Goal: Task Accomplishment & Management: Use online tool/utility

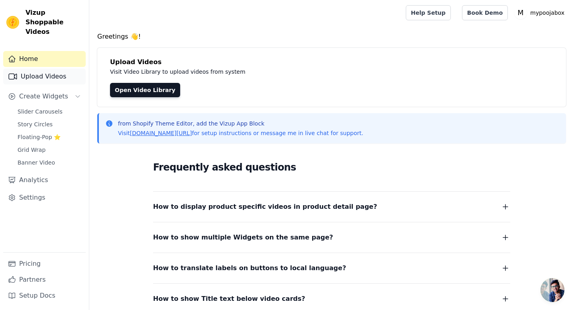
click at [44, 69] on link "Upload Videos" at bounding box center [44, 77] width 82 height 16
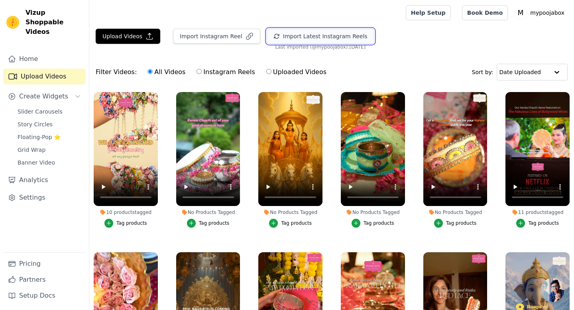
click at [286, 41] on button "Import Latest Instagram Reels" at bounding box center [321, 36] width 108 height 15
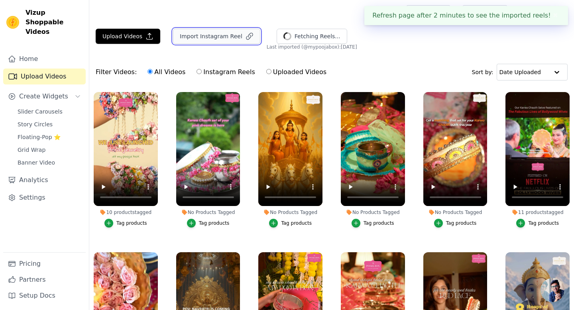
click at [219, 36] on button "Import Instagram Reel" at bounding box center [216, 36] width 87 height 15
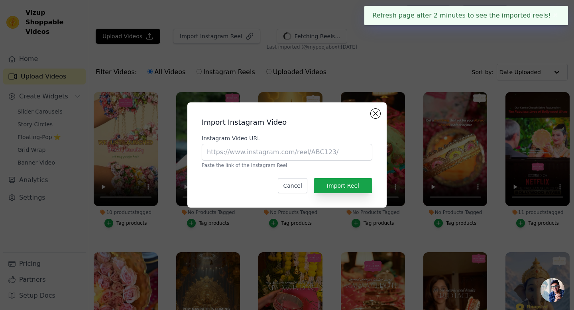
click at [259, 140] on label "Instagram Video URL" at bounding box center [287, 138] width 171 height 8
click at [259, 144] on input "Instagram Video URL" at bounding box center [287, 152] width 171 height 17
paste input "[URL][DOMAIN_NAME]"
type input "[URL][DOMAIN_NAME]"
click at [332, 183] on button "Import Reel" at bounding box center [343, 185] width 59 height 15
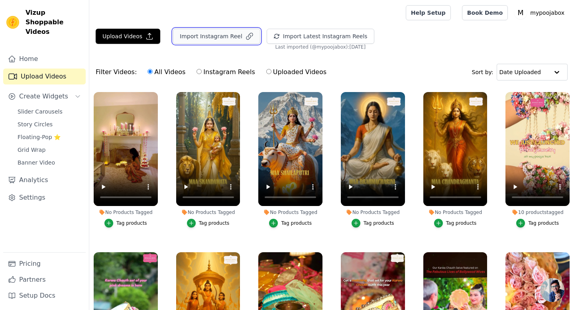
click at [246, 34] on icon "button" at bounding box center [249, 36] width 6 height 6
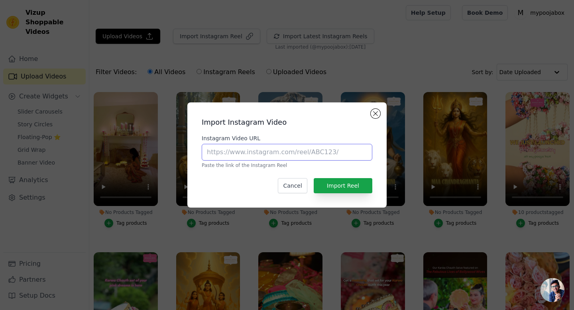
click at [284, 146] on input "Instagram Video URL" at bounding box center [287, 152] width 171 height 17
paste input "[URL][DOMAIN_NAME]"
type input "[URL][DOMAIN_NAME]"
click at [346, 192] on button "Import Reel" at bounding box center [343, 185] width 59 height 15
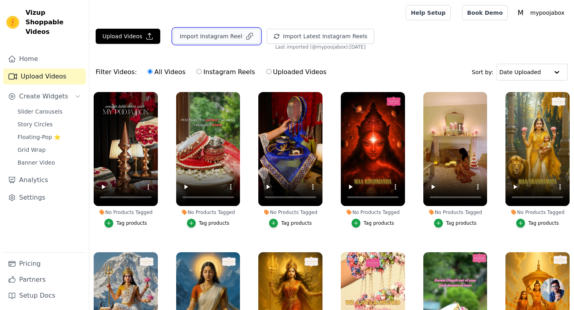
click at [236, 33] on button "Import Instagram Reel" at bounding box center [216, 36] width 87 height 15
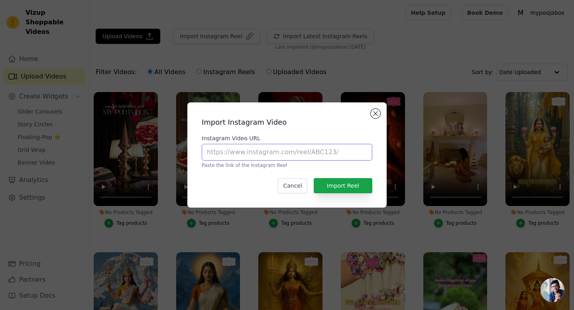
click at [237, 145] on input "Instagram Video URL" at bounding box center [287, 152] width 171 height 17
paste input "[URL][DOMAIN_NAME]"
type input "[URL][DOMAIN_NAME]"
click at [334, 192] on button "Import Reel" at bounding box center [343, 185] width 59 height 15
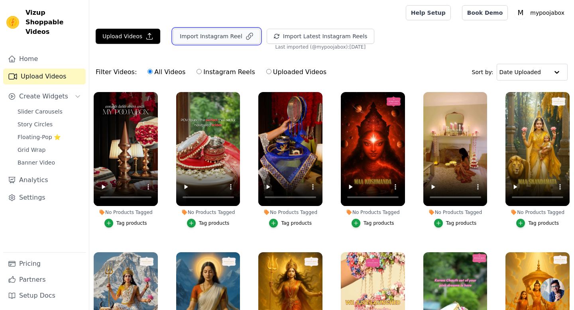
click at [233, 35] on button "Import Instagram Reel" at bounding box center [216, 36] width 87 height 15
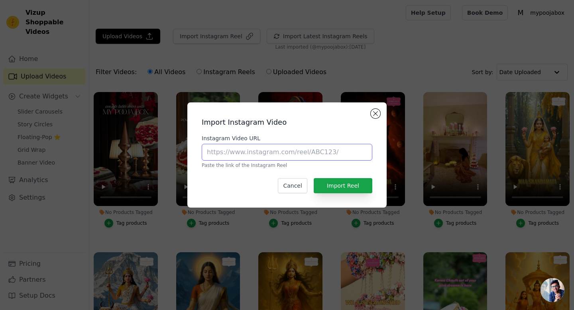
click at [249, 155] on input "Instagram Video URL" at bounding box center [287, 152] width 171 height 17
paste input "[URL][DOMAIN_NAME]"
type input "[URL][DOMAIN_NAME]"
click at [339, 183] on button "Import Reel" at bounding box center [343, 185] width 59 height 15
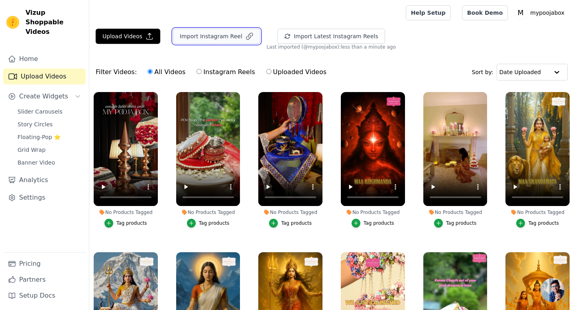
click at [212, 43] on button "Import Instagram Reel" at bounding box center [216, 36] width 87 height 15
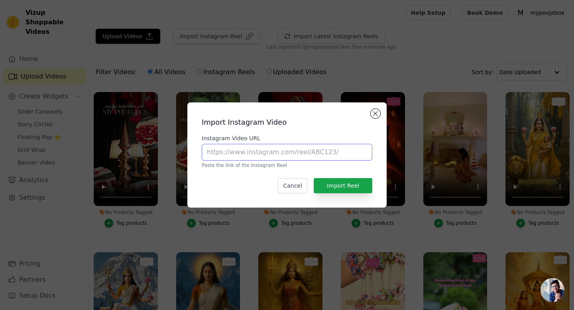
click at [262, 159] on input "Instagram Video URL" at bounding box center [287, 152] width 171 height 17
paste input "[URL][DOMAIN_NAME]"
type input "[URL][DOMAIN_NAME]"
click at [344, 186] on button "Import Reel" at bounding box center [343, 185] width 59 height 15
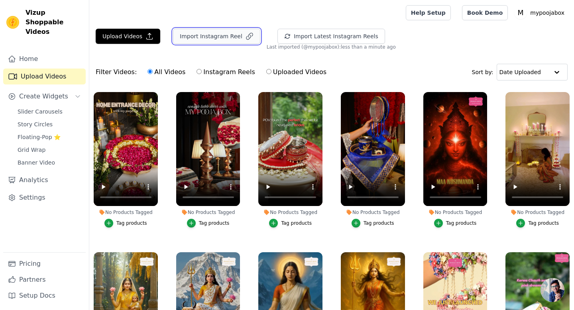
click at [227, 39] on button "Import Instagram Reel" at bounding box center [216, 36] width 87 height 15
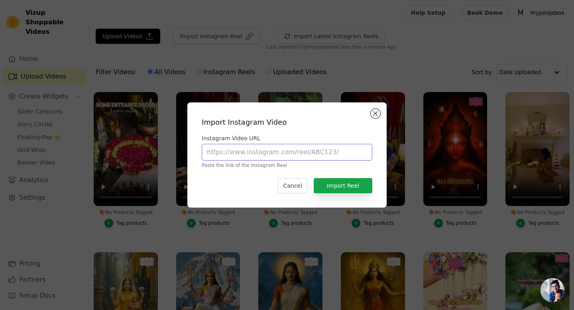
click at [277, 153] on input "Instagram Video URL" at bounding box center [287, 152] width 171 height 17
paste input "[URL][DOMAIN_NAME]"
type input "[URL][DOMAIN_NAME]"
click at [343, 188] on button "Import Reel" at bounding box center [343, 185] width 59 height 15
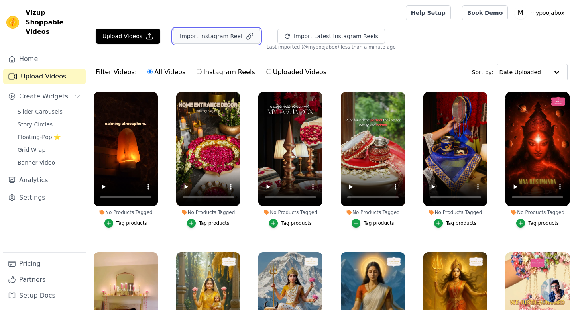
click at [232, 33] on button "Import Instagram Reel" at bounding box center [216, 36] width 87 height 15
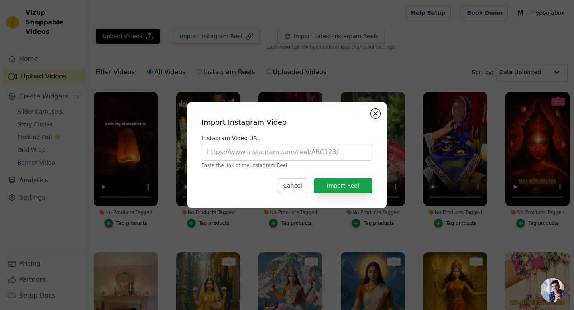
click at [239, 161] on div "Instagram Video URL Paste the link of the Instagram Reel" at bounding box center [287, 151] width 171 height 34
click at [239, 153] on input "Instagram Video URL" at bounding box center [287, 152] width 171 height 17
paste input "[URL][DOMAIN_NAME]"
type input "[URL][DOMAIN_NAME]"
click at [346, 181] on button "Import Reel" at bounding box center [343, 185] width 59 height 15
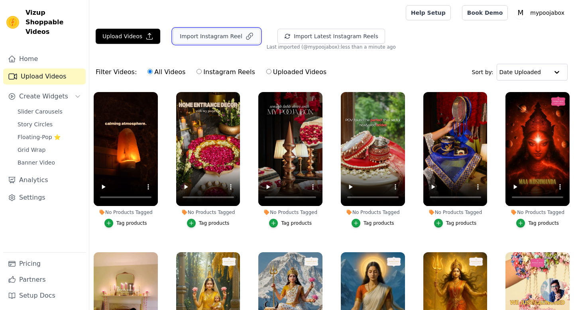
click at [212, 41] on button "Import Instagram Reel" at bounding box center [216, 36] width 87 height 15
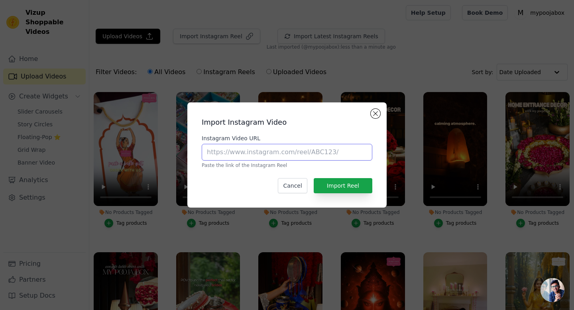
click at [222, 152] on input "Instagram Video URL" at bounding box center [287, 152] width 171 height 17
paste input "[URL][DOMAIN_NAME]"
type input "[URL][DOMAIN_NAME]"
click at [358, 188] on button "Import Reel" at bounding box center [343, 185] width 59 height 15
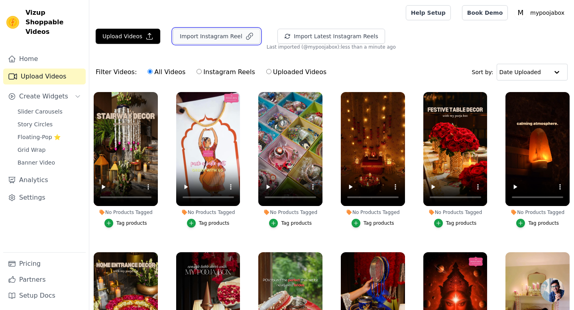
click at [224, 41] on button "Import Instagram Reel" at bounding box center [216, 36] width 87 height 15
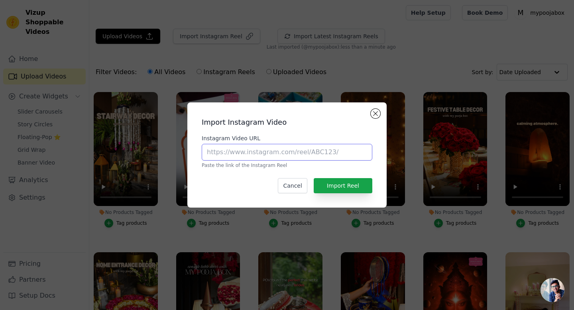
click at [251, 151] on input "Instagram Video URL" at bounding box center [287, 152] width 171 height 17
paste input "[URL][DOMAIN_NAME]"
type input "[URL][DOMAIN_NAME]"
click at [346, 188] on button "Import Reel" at bounding box center [343, 185] width 59 height 15
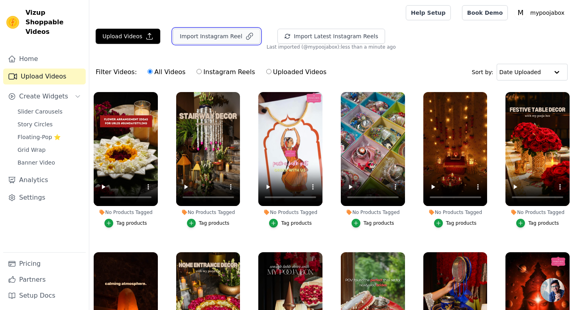
click at [237, 39] on button "Import Instagram Reel" at bounding box center [216, 36] width 87 height 15
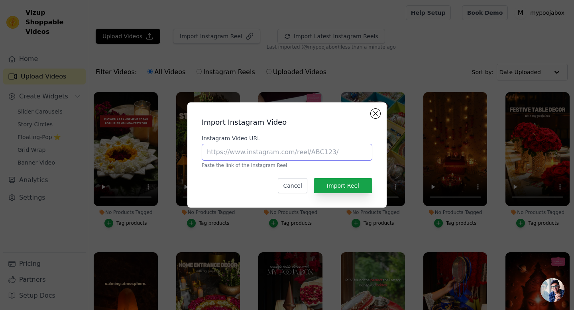
click at [253, 156] on input "Instagram Video URL" at bounding box center [287, 152] width 171 height 17
paste input "[URL][DOMAIN_NAME]"
type input "[URL][DOMAIN_NAME]"
click at [347, 181] on button "Import Reel" at bounding box center [343, 185] width 59 height 15
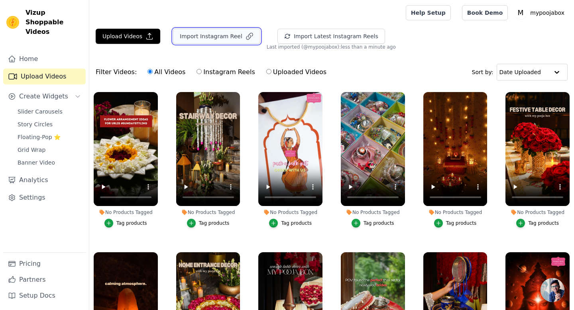
click at [220, 35] on button "Import Instagram Reel" at bounding box center [216, 36] width 87 height 15
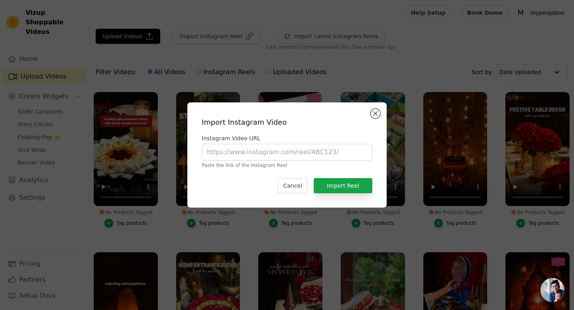
click at [229, 143] on div "Instagram Video URL Paste the link of the Instagram Reel" at bounding box center [287, 151] width 171 height 34
click at [229, 153] on input "Instagram Video URL" at bounding box center [287, 152] width 171 height 17
paste input "[URL][DOMAIN_NAME]"
type input "[URL][DOMAIN_NAME]"
click at [343, 188] on button "Import Reel" at bounding box center [343, 185] width 59 height 15
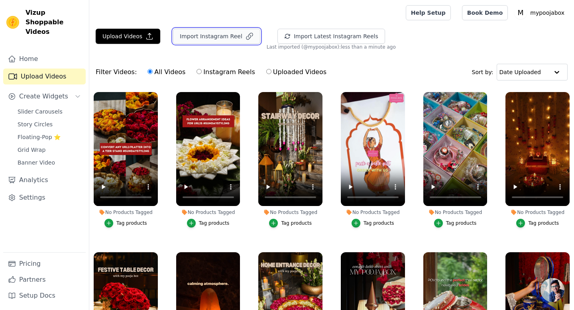
click at [222, 41] on button "Import Instagram Reel" at bounding box center [216, 36] width 87 height 15
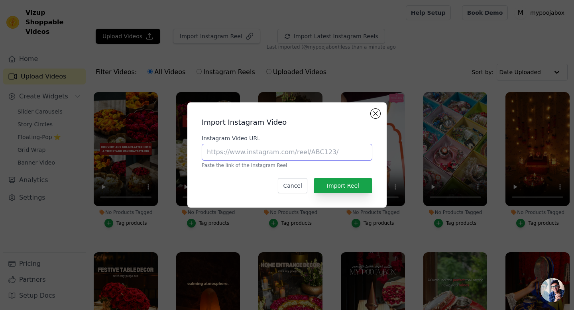
click at [231, 150] on input "Instagram Video URL" at bounding box center [287, 152] width 171 height 17
paste input "[URL][DOMAIN_NAME]"
type input "[URL][DOMAIN_NAME]"
click at [327, 185] on button "Import Reel" at bounding box center [343, 185] width 59 height 15
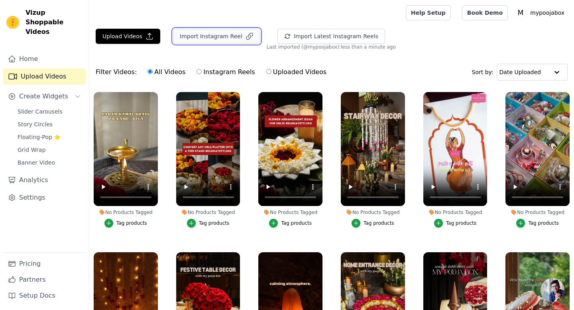
click at [233, 39] on button "Import Instagram Reel" at bounding box center [216, 36] width 87 height 15
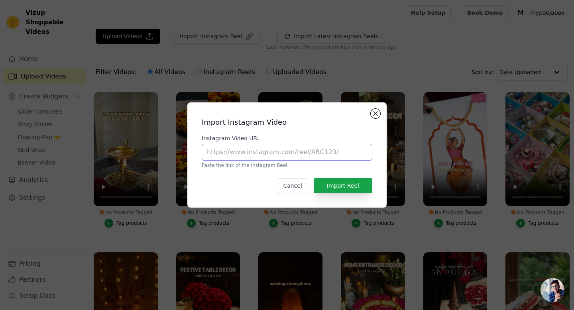
click at [222, 154] on input "Instagram Video URL" at bounding box center [287, 152] width 171 height 17
paste input "[URL][DOMAIN_NAME]"
type input "[URL][DOMAIN_NAME]"
click at [320, 194] on div "Import Instagram Video Instagram Video URL [URL][DOMAIN_NAME] Paste the link of…" at bounding box center [287, 155] width 186 height 92
click at [327, 188] on button "Import Reel" at bounding box center [343, 185] width 59 height 15
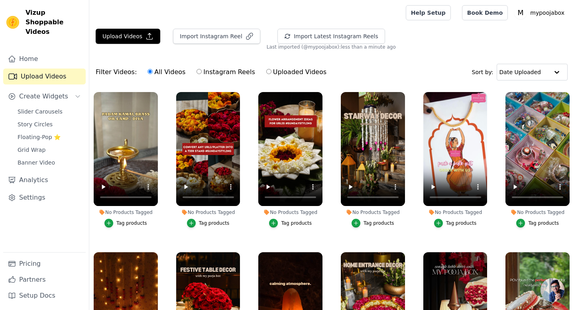
click at [227, 27] on main "Upload Videos Import Instagram Reel Import Latest Instagram Reels Import Latest…" at bounding box center [331, 208] width 484 height 366
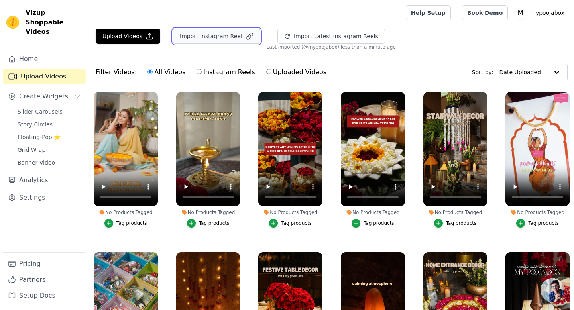
click at [227, 34] on button "Import Instagram Reel" at bounding box center [216, 36] width 87 height 15
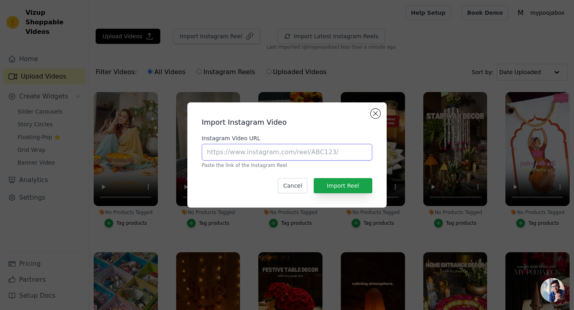
click at [225, 153] on input "Instagram Video URL" at bounding box center [287, 152] width 171 height 17
paste input "[URL][DOMAIN_NAME]"
type input "[URL][DOMAIN_NAME]"
click at [348, 182] on button "Import Reel" at bounding box center [343, 185] width 59 height 15
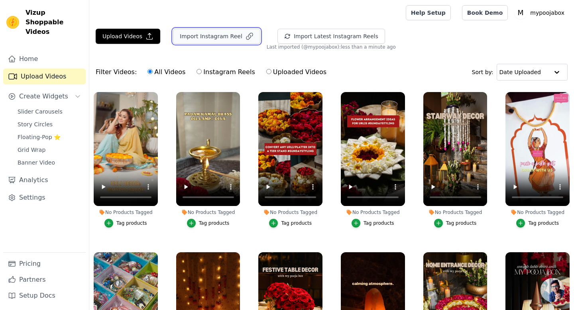
click at [204, 35] on button "Import Instagram Reel" at bounding box center [216, 36] width 87 height 15
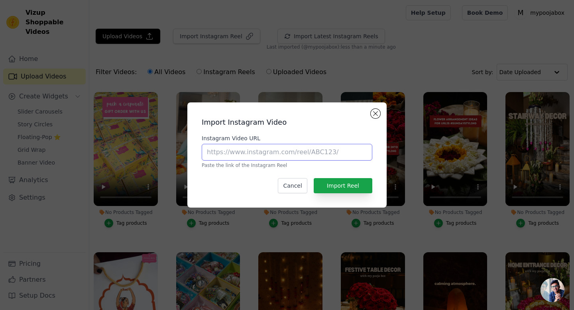
click at [212, 149] on input "Instagram Video URL" at bounding box center [287, 152] width 171 height 17
paste input "[URL][DOMAIN_NAME]"
type input "[URL][DOMAIN_NAME]"
click at [339, 186] on button "Import Reel" at bounding box center [343, 185] width 59 height 15
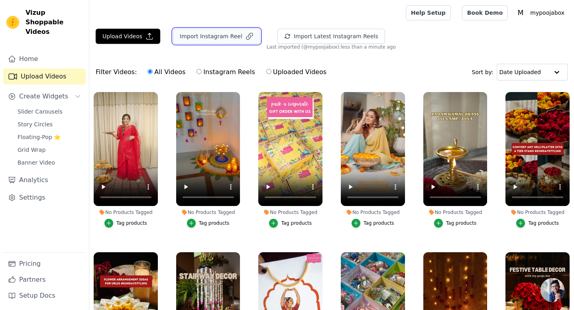
click at [205, 37] on button "Import Instagram Reel" at bounding box center [216, 36] width 87 height 15
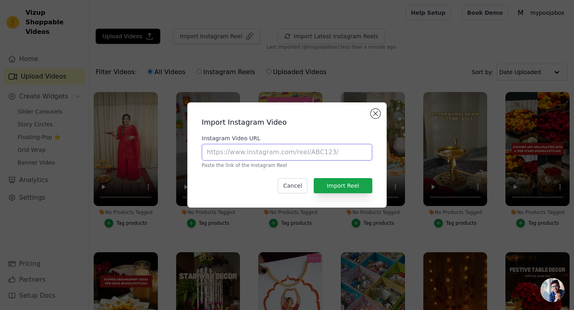
click at [224, 159] on input "Instagram Video URL" at bounding box center [287, 152] width 171 height 17
paste input "[URL][DOMAIN_NAME]"
type input "[URL][DOMAIN_NAME]"
click at [357, 180] on button "Import Reel" at bounding box center [343, 185] width 59 height 15
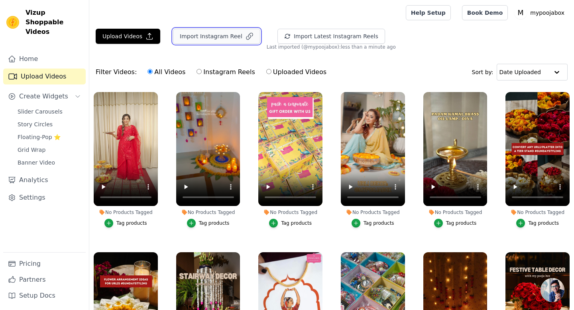
click at [231, 35] on button "Import Instagram Reel" at bounding box center [216, 36] width 87 height 15
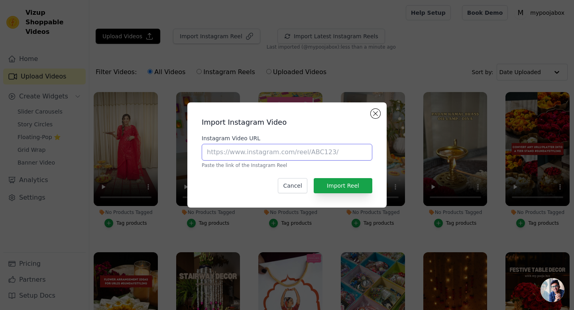
click at [235, 151] on input "Instagram Video URL" at bounding box center [287, 152] width 171 height 17
paste input "[URL][DOMAIN_NAME]"
type input "[URL][DOMAIN_NAME]"
click at [331, 190] on button "Import Reel" at bounding box center [343, 185] width 59 height 15
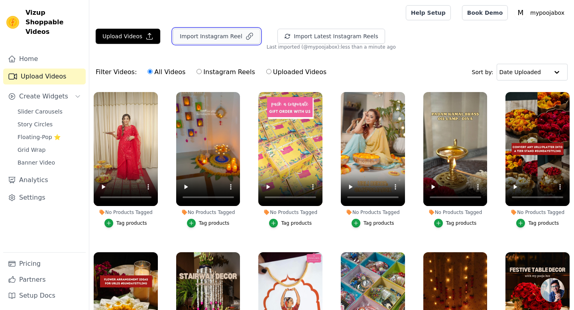
click at [227, 33] on button "Import Instagram Reel" at bounding box center [216, 36] width 87 height 15
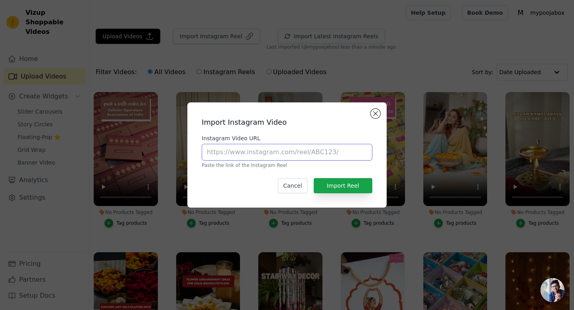
click at [244, 157] on input "Instagram Video URL" at bounding box center [287, 152] width 171 height 17
paste input "[URL][DOMAIN_NAME]"
type input "[URL][DOMAIN_NAME]"
click at [359, 181] on button "Import Reel" at bounding box center [343, 185] width 59 height 15
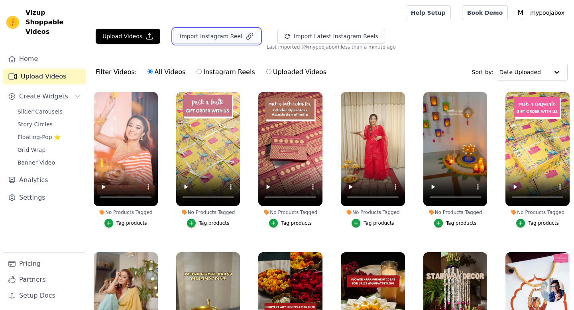
click at [223, 39] on button "Import Instagram Reel" at bounding box center [216, 36] width 87 height 15
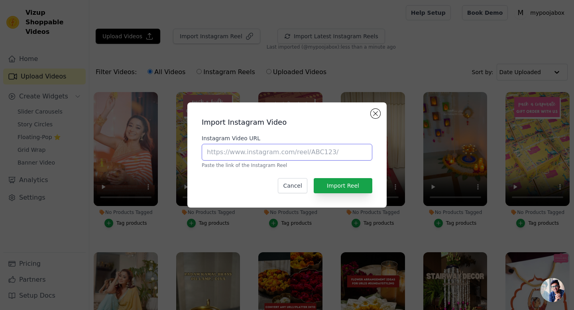
click at [236, 157] on input "Instagram Video URL" at bounding box center [287, 152] width 171 height 17
paste input "[URL][DOMAIN_NAME]"
type input "[URL][DOMAIN_NAME]"
click at [343, 183] on button "Import Reel" at bounding box center [343, 185] width 59 height 15
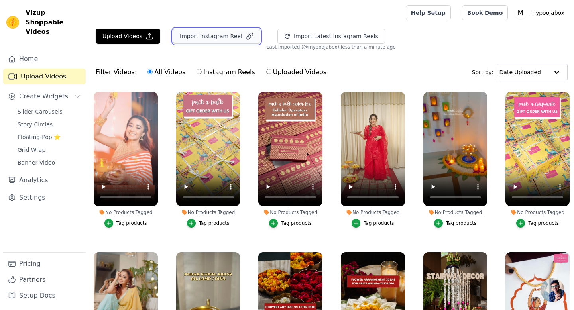
click at [218, 35] on button "Import Instagram Reel" at bounding box center [216, 36] width 87 height 15
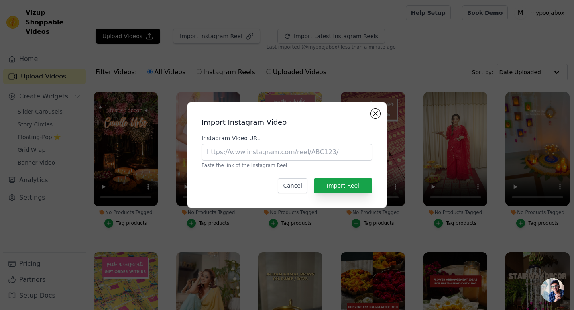
click at [223, 143] on div "Instagram Video URL Paste the link of the Instagram Reel" at bounding box center [287, 151] width 171 height 34
click at [224, 152] on input "Instagram Video URL" at bounding box center [287, 152] width 171 height 17
paste input "[URL][DOMAIN_NAME]"
type input "[URL][DOMAIN_NAME]"
click at [348, 185] on button "Import Reel" at bounding box center [343, 185] width 59 height 15
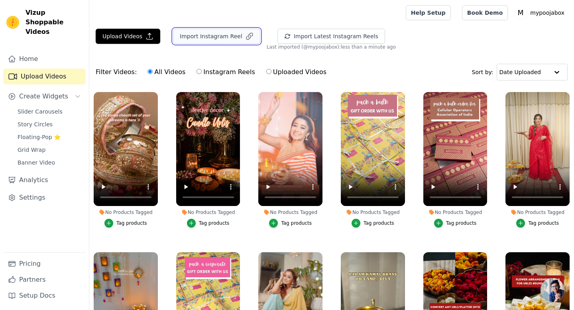
click at [235, 39] on button "Import Instagram Reel" at bounding box center [216, 36] width 87 height 15
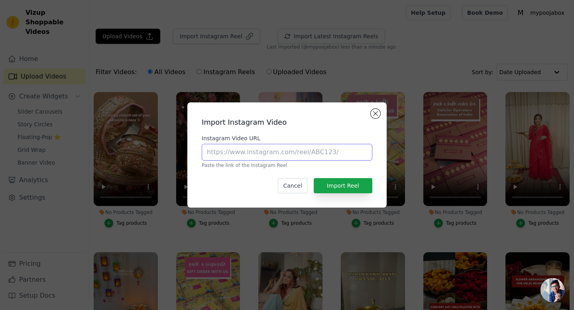
click at [248, 151] on input "Instagram Video URL" at bounding box center [287, 152] width 171 height 17
paste input "[URL][DOMAIN_NAME]"
type input "[URL][DOMAIN_NAME]"
click at [338, 186] on button "Import Reel" at bounding box center [343, 185] width 59 height 15
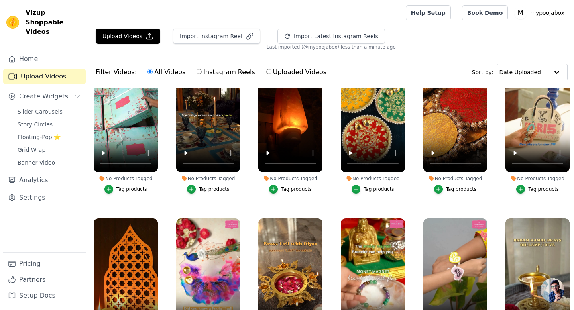
scroll to position [2434, 0]
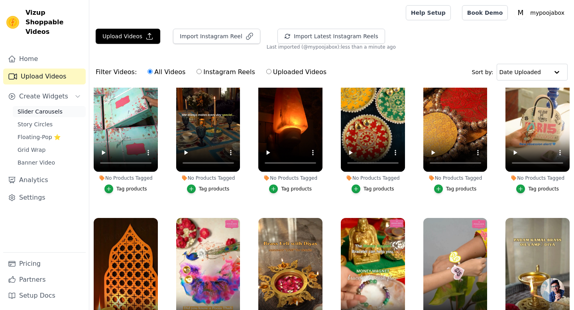
click at [60, 106] on link "Slider Carousels" at bounding box center [49, 111] width 73 height 11
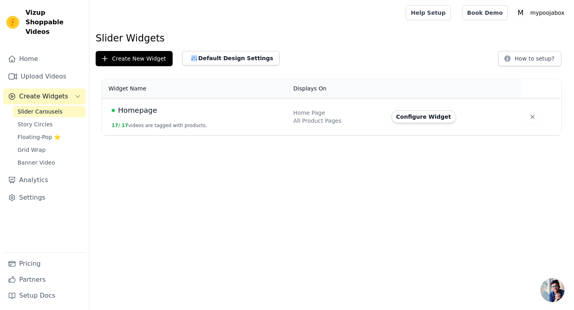
click at [302, 114] on div "Home Page" at bounding box center [337, 113] width 88 height 8
click at [127, 110] on span "Homepage" at bounding box center [137, 110] width 39 height 11
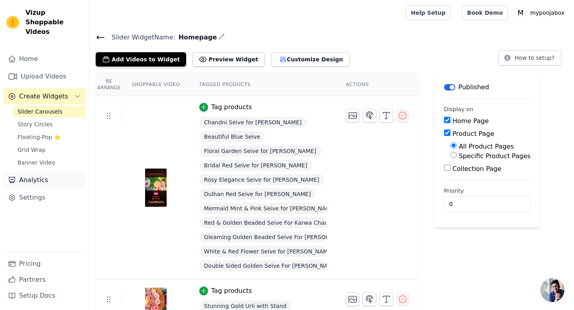
click at [32, 172] on link "Analytics" at bounding box center [44, 180] width 82 height 16
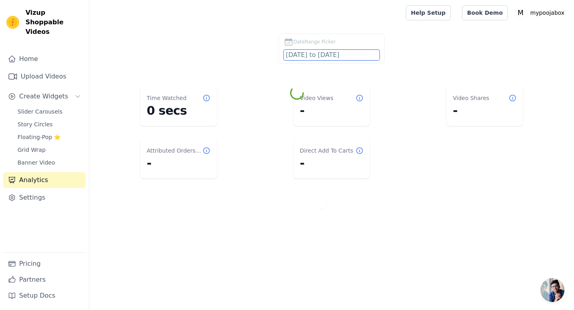
click at [311, 50] on input "[DATE] to [DATE]" at bounding box center [332, 55] width 96 height 10
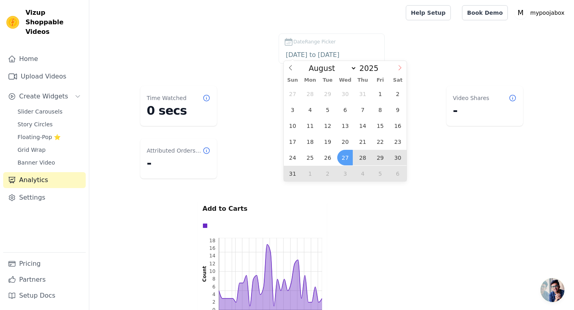
click at [396, 69] on span at bounding box center [400, 68] width 14 height 14
select select "8"
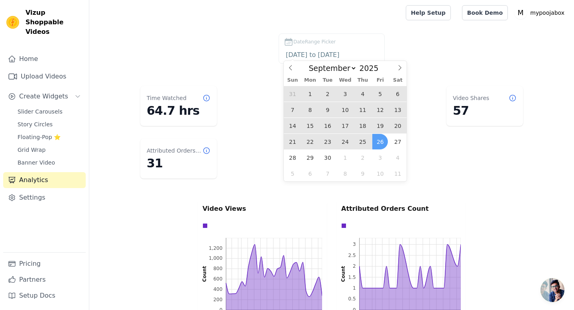
click at [378, 126] on span "19" at bounding box center [380, 126] width 16 height 16
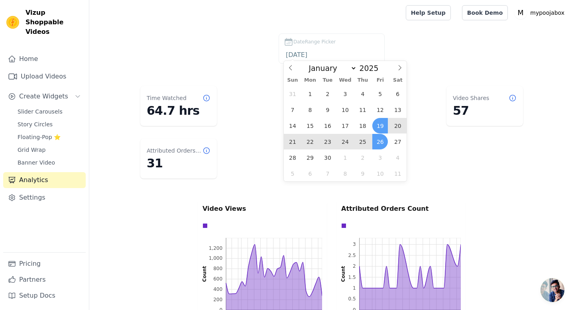
click at [381, 139] on span "26" at bounding box center [380, 142] width 16 height 16
type input "[DATE] to [DATE]"
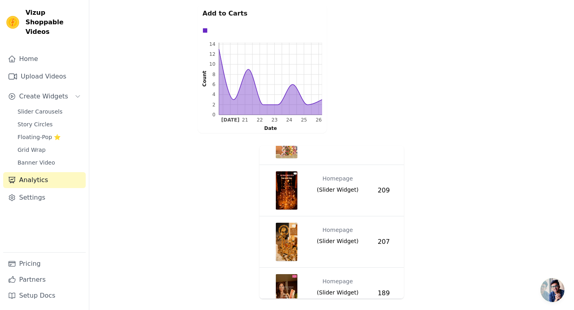
scroll to position [423, 0]
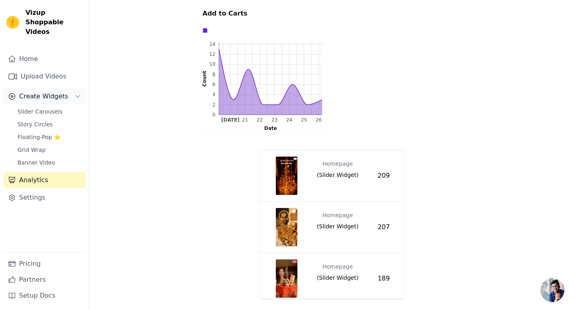
click at [37, 92] on button "Create Widgets" at bounding box center [44, 96] width 82 height 16
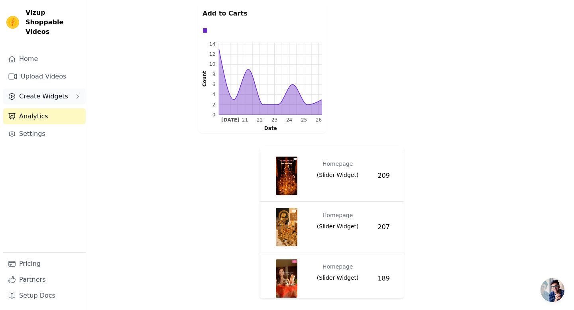
click at [39, 92] on span "Create Widgets" at bounding box center [43, 97] width 49 height 10
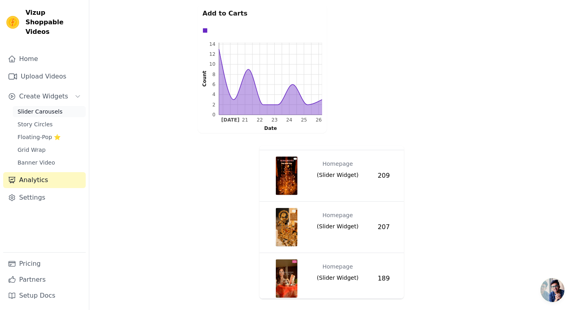
click at [39, 108] on span "Slider Carousels" at bounding box center [40, 112] width 45 height 8
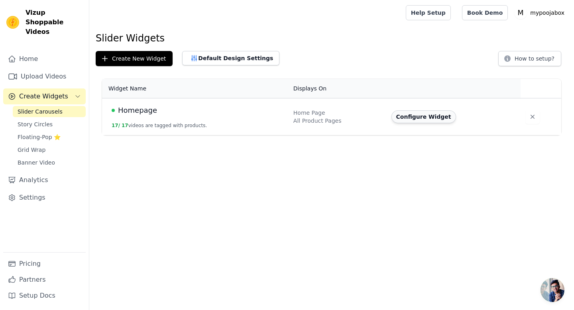
click at [416, 115] on button "Configure Widget" at bounding box center [423, 116] width 65 height 13
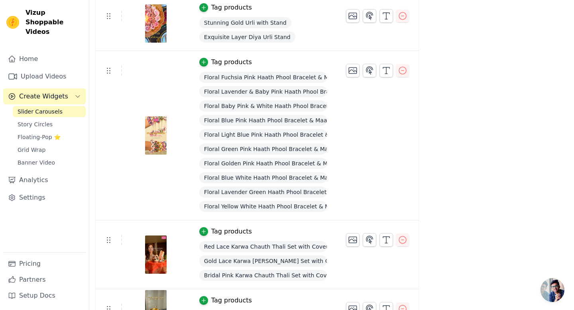
scroll to position [284, 0]
click at [404, 72] on icon "button" at bounding box center [402, 70] width 7 height 7
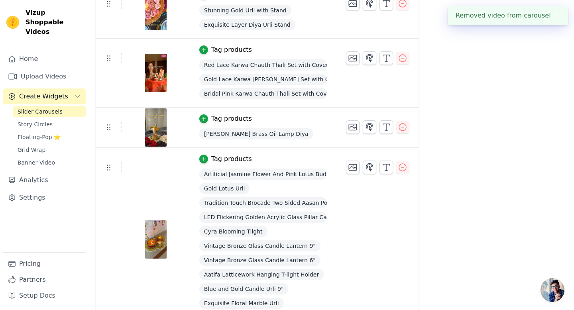
scroll to position [296, 0]
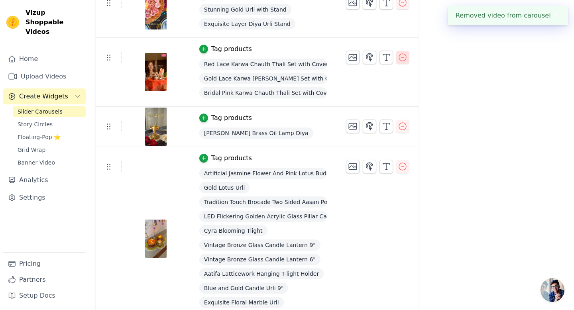
click at [403, 55] on icon "button" at bounding box center [403, 58] width 10 height 10
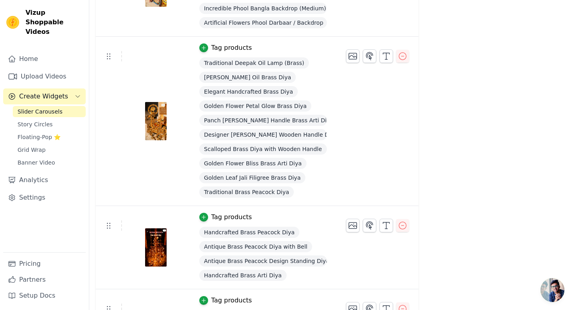
scroll to position [745, 0]
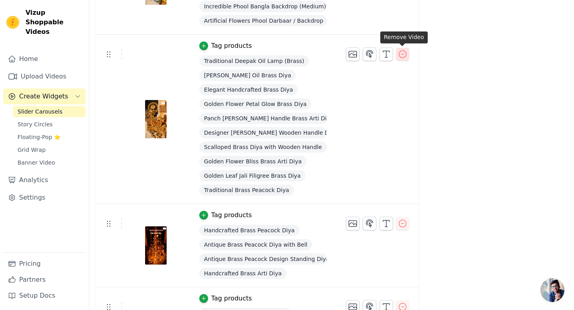
click at [404, 53] on icon "button" at bounding box center [403, 54] width 10 height 10
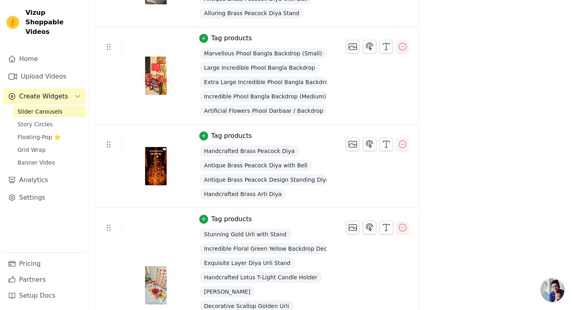
scroll to position [0, 0]
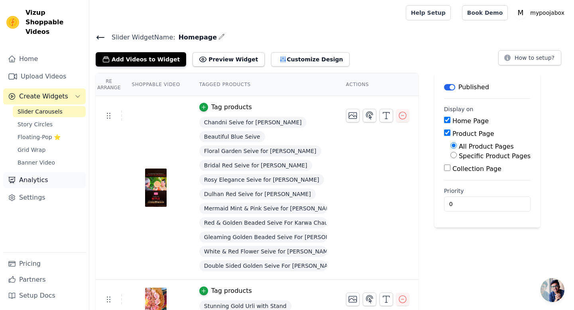
click at [40, 176] on link "Analytics" at bounding box center [44, 180] width 82 height 16
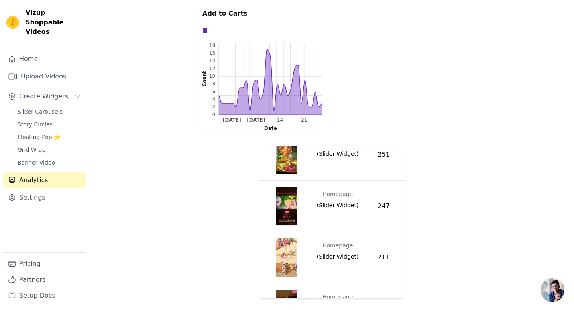
scroll to position [1094, 0]
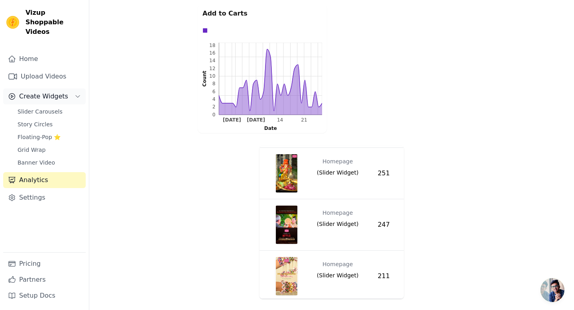
click at [28, 92] on span "Create Widgets" at bounding box center [43, 97] width 49 height 10
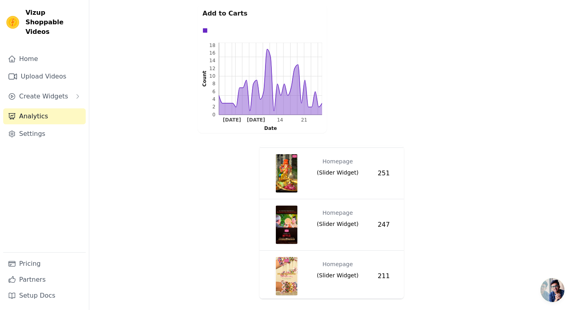
click at [31, 108] on link "Analytics" at bounding box center [44, 116] width 82 height 16
click at [38, 92] on span "Create Widgets" at bounding box center [43, 97] width 49 height 10
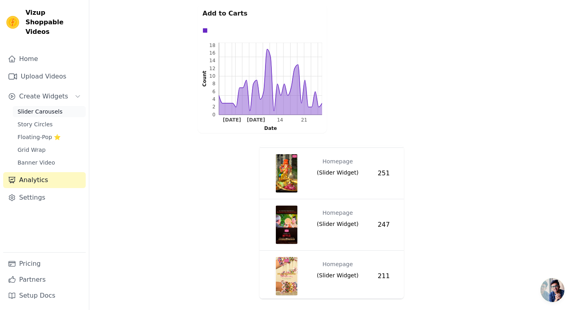
click at [45, 108] on span "Slider Carousels" at bounding box center [40, 112] width 45 height 8
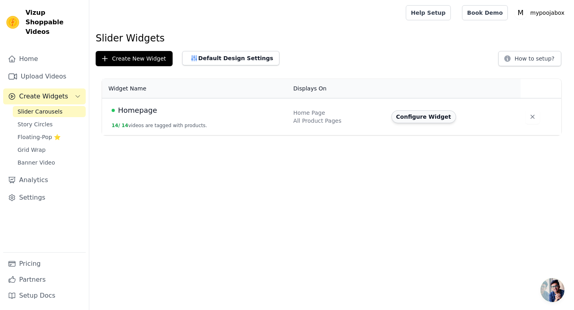
click at [429, 116] on button "Configure Widget" at bounding box center [423, 116] width 65 height 13
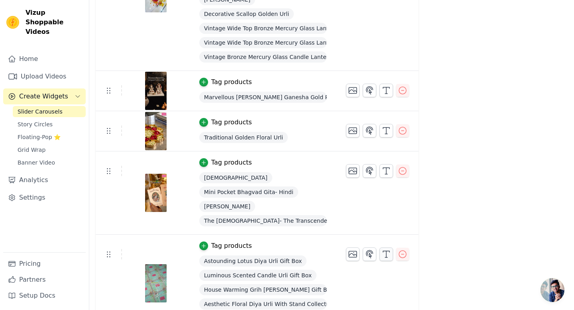
scroll to position [945, 0]
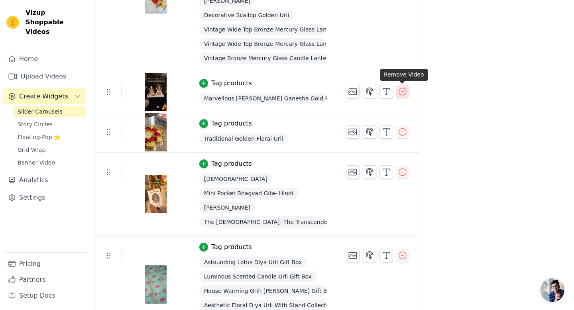
click at [402, 93] on icon "button" at bounding box center [403, 92] width 10 height 10
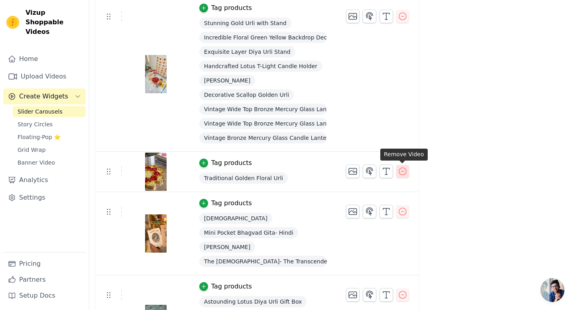
scroll to position [863, 0]
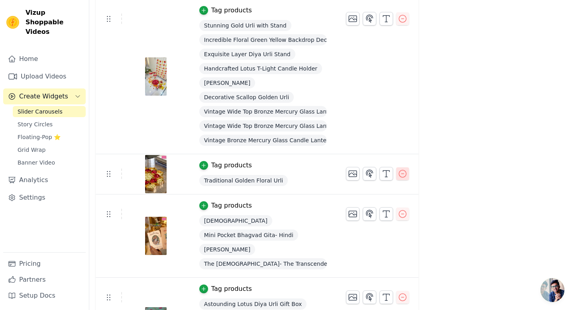
click at [406, 172] on icon "button" at bounding box center [403, 174] width 10 height 10
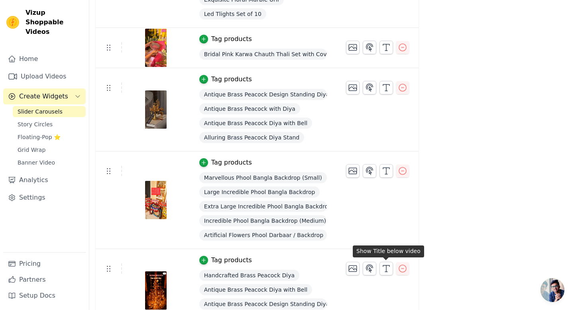
scroll to position [527, 0]
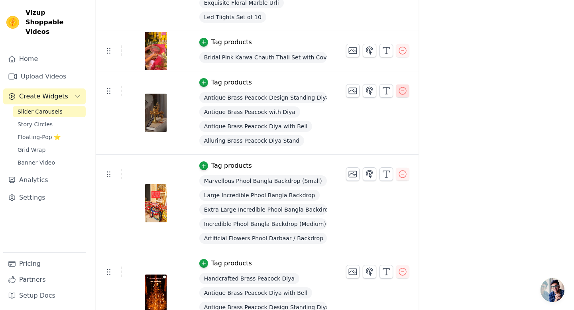
click at [400, 94] on icon "button" at bounding box center [403, 91] width 10 height 10
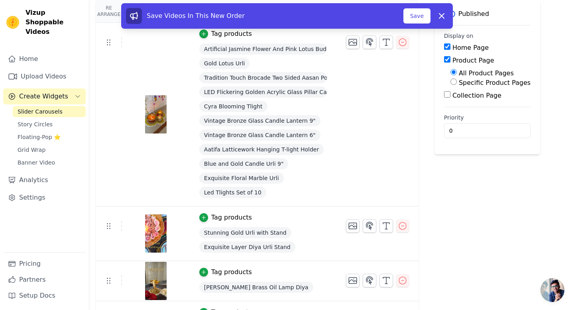
scroll to position [0, 0]
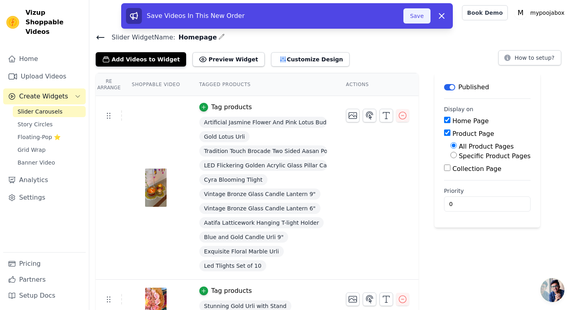
click at [416, 19] on button "Save" at bounding box center [416, 15] width 27 height 15
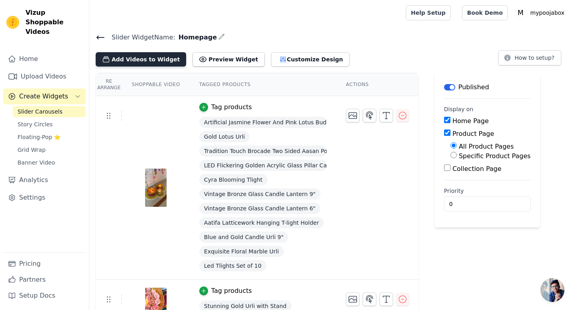
click at [161, 61] on button "Add Videos to Widget" at bounding box center [141, 59] width 90 height 14
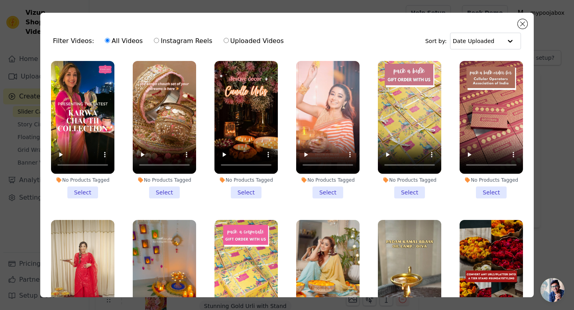
click at [94, 191] on li "No Products Tagged Select" at bounding box center [82, 129] width 63 height 137
click at [0, 0] on input "No Products Tagged Select" at bounding box center [0, 0] width 0 height 0
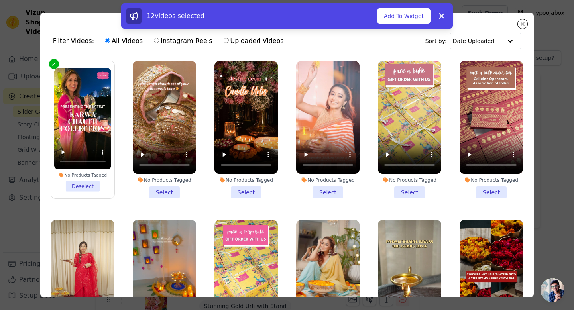
click at [159, 192] on li "No Products Tagged Select" at bounding box center [164, 129] width 63 height 137
click at [0, 0] on input "No Products Tagged Select" at bounding box center [0, 0] width 0 height 0
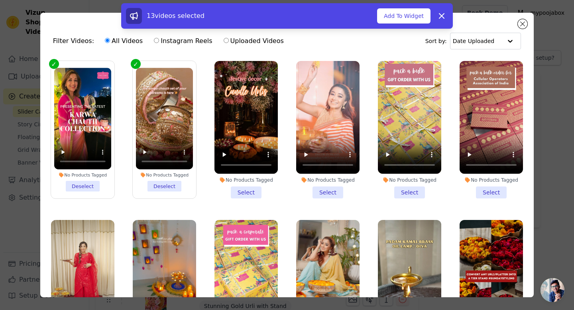
click at [325, 195] on li "No Products Tagged Select" at bounding box center [327, 129] width 63 height 137
click at [0, 0] on input "No Products Tagged Select" at bounding box center [0, 0] width 0 height 0
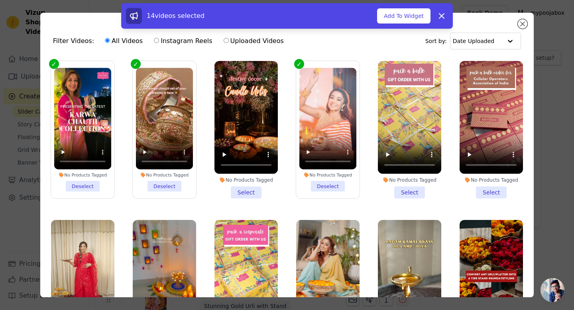
click at [406, 189] on li "No Products Tagged Select" at bounding box center [409, 129] width 63 height 137
click at [0, 0] on input "No Products Tagged Select" at bounding box center [0, 0] width 0 height 0
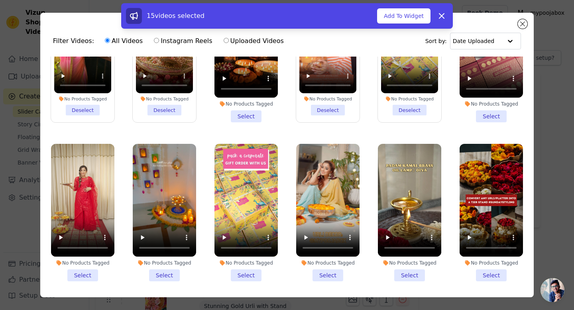
scroll to position [77, 0]
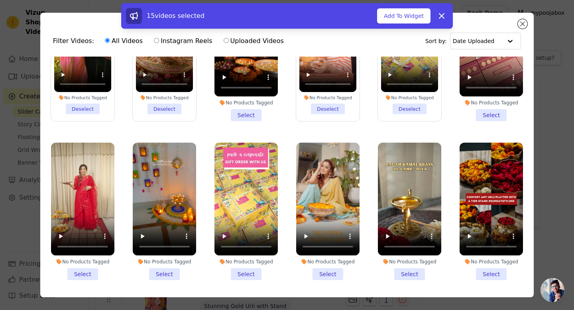
click at [163, 272] on li "No Products Tagged Select" at bounding box center [164, 211] width 63 height 137
click at [0, 0] on input "No Products Tagged Select" at bounding box center [0, 0] width 0 height 0
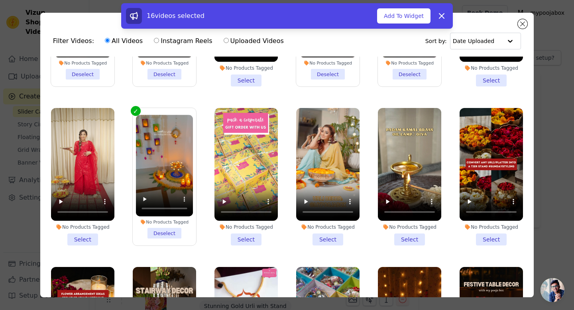
scroll to position [116, 0]
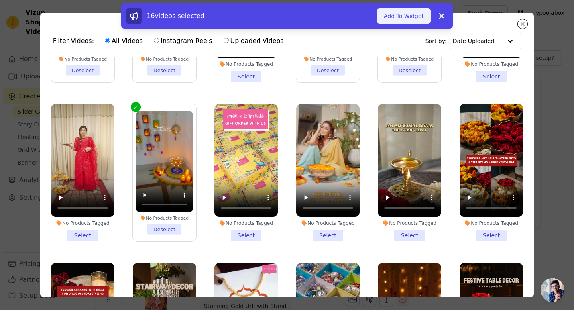
click at [417, 19] on button "Add To Widget" at bounding box center [403, 15] width 53 height 15
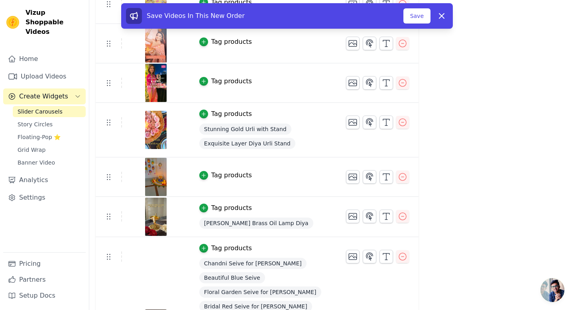
scroll to position [340, 0]
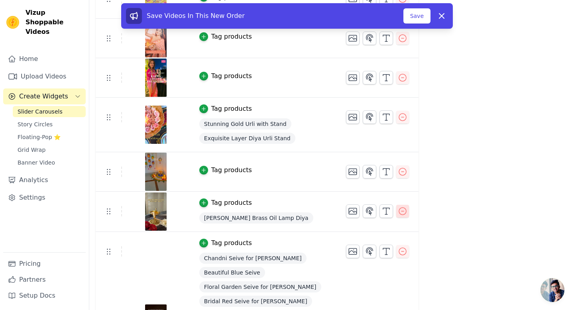
click at [405, 212] on icon "button" at bounding box center [403, 211] width 10 height 10
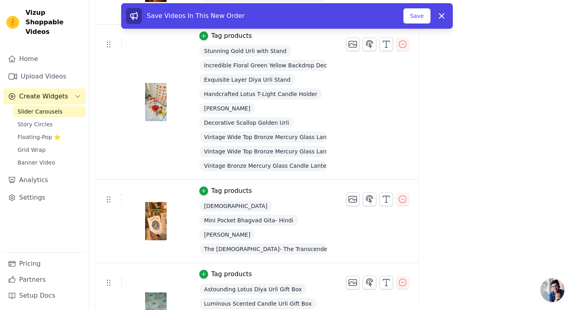
scroll to position [913, 0]
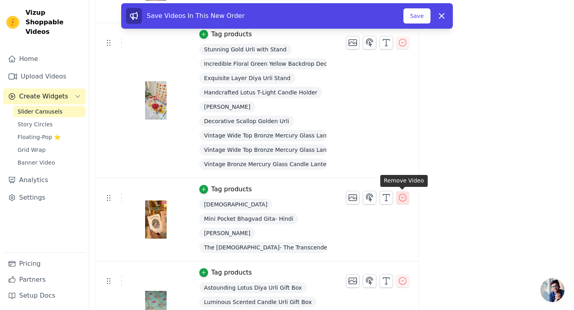
click at [403, 195] on icon "button" at bounding box center [403, 198] width 10 height 10
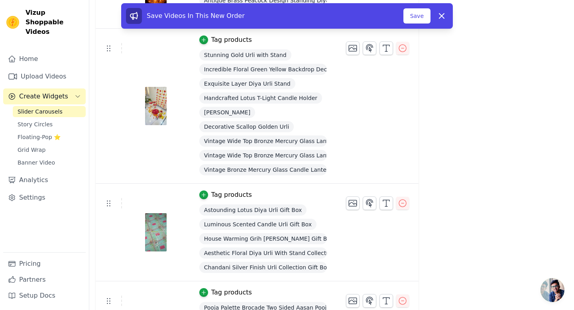
scroll to position [907, 0]
click at [414, 19] on button "Save" at bounding box center [416, 15] width 27 height 15
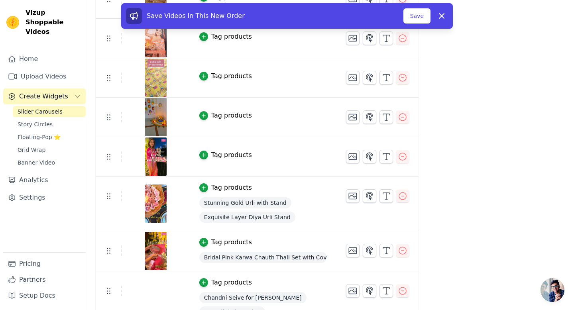
scroll to position [0, 0]
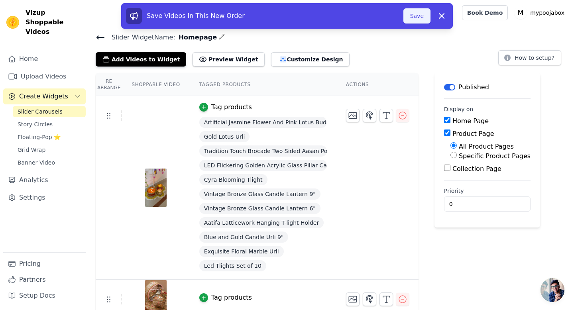
click at [411, 16] on button "Save" at bounding box center [416, 15] width 27 height 15
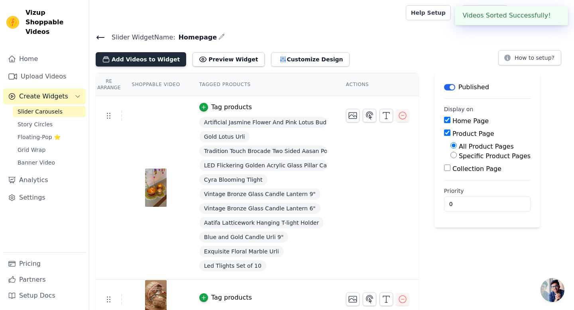
click at [124, 61] on button "Add Videos to Widget" at bounding box center [141, 59] width 90 height 14
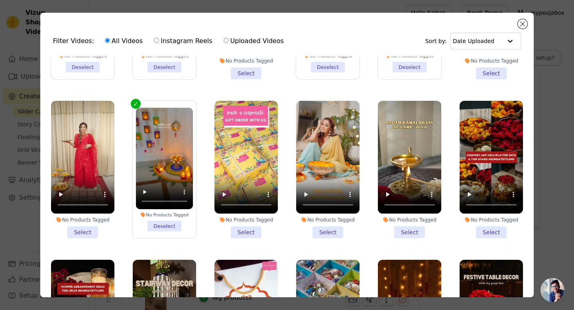
scroll to position [126, 0]
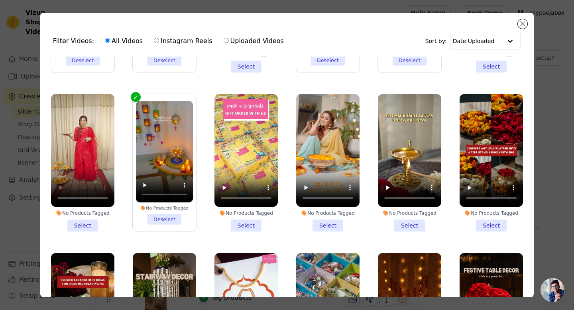
click at [75, 226] on li "No Products Tagged Select" at bounding box center [82, 162] width 63 height 137
click at [0, 0] on input "No Products Tagged Select" at bounding box center [0, 0] width 0 height 0
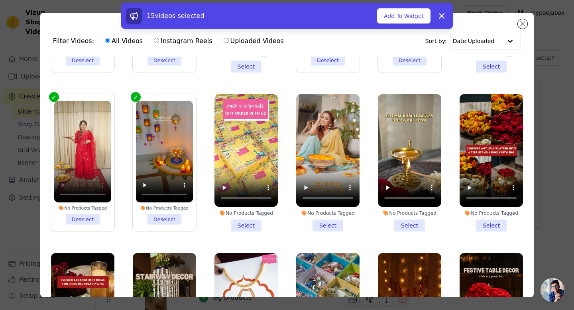
click at [320, 223] on li "No Products Tagged Select" at bounding box center [327, 162] width 63 height 137
click at [0, 0] on input "No Products Tagged Select" at bounding box center [0, 0] width 0 height 0
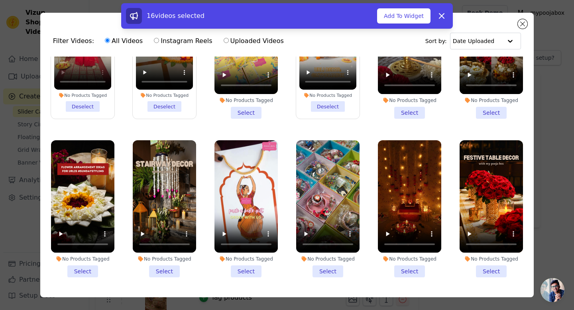
scroll to position [240, 0]
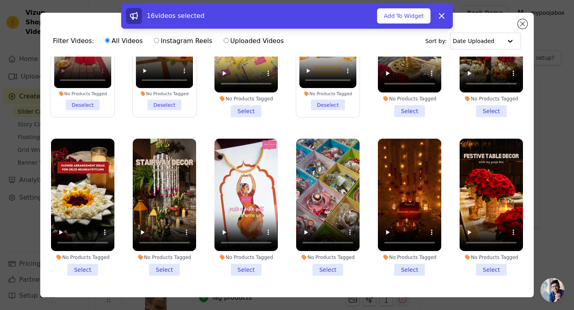
click at [161, 269] on li "No Products Tagged Select" at bounding box center [164, 207] width 63 height 137
click at [0, 0] on input "No Products Tagged Select" at bounding box center [0, 0] width 0 height 0
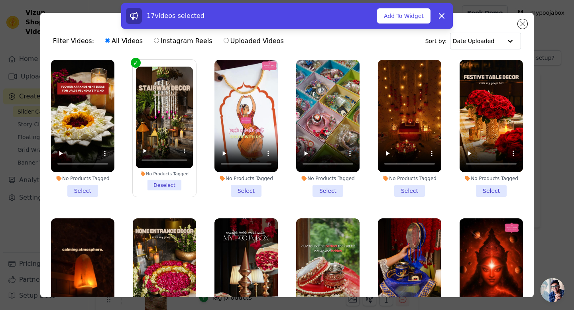
scroll to position [377, 0]
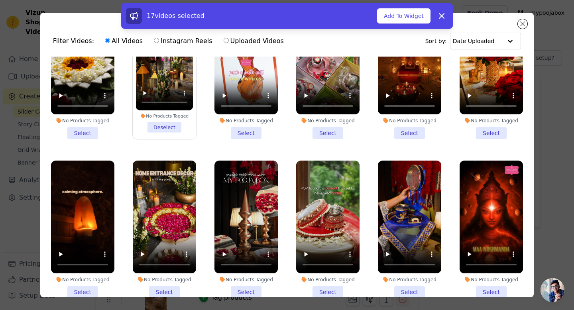
click at [169, 290] on li "No Products Tagged Select" at bounding box center [164, 229] width 63 height 137
click at [0, 0] on input "No Products Tagged Select" at bounding box center [0, 0] width 0 height 0
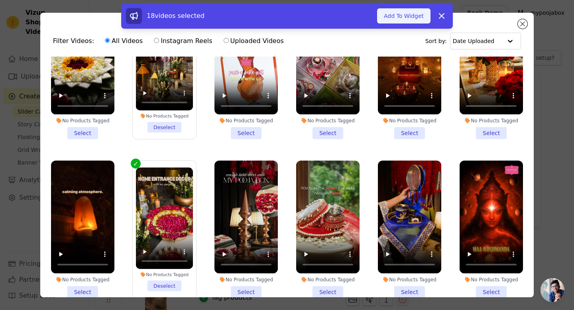
click at [414, 19] on button "Add To Widget" at bounding box center [403, 15] width 53 height 15
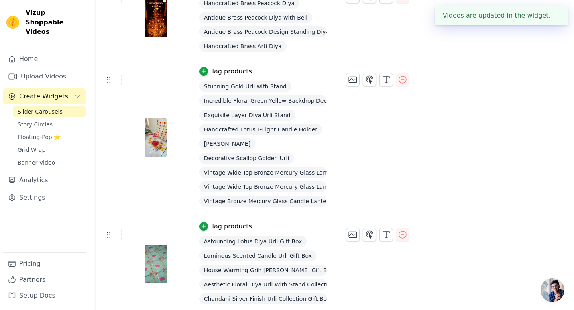
scroll to position [1134, 0]
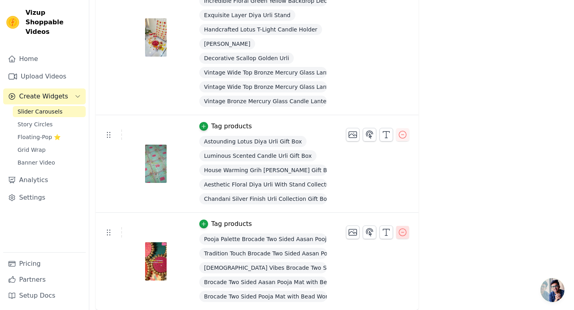
click at [396, 233] on button "button" at bounding box center [402, 232] width 13 height 13
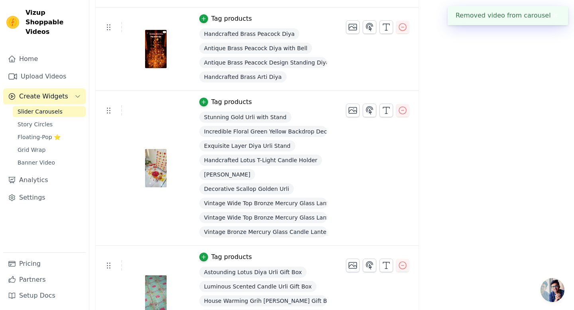
scroll to position [1036, 0]
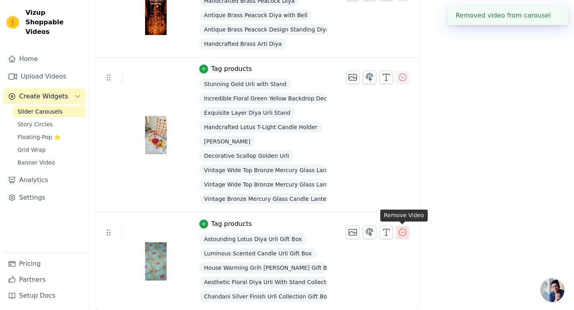
click at [400, 228] on icon "button" at bounding box center [403, 232] width 10 height 10
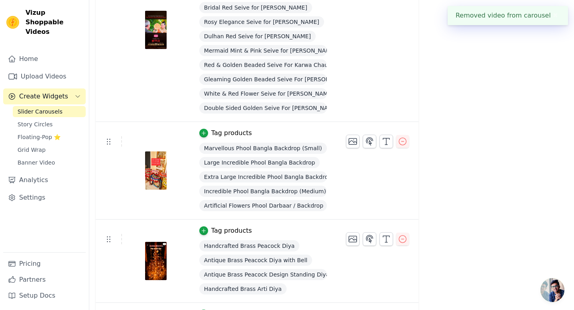
scroll to position [939, 0]
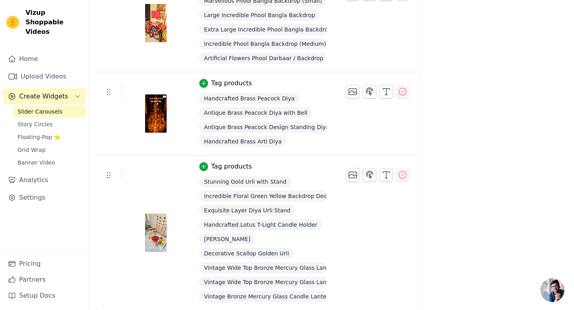
click at [158, 236] on img at bounding box center [156, 233] width 22 height 38
click at [370, 174] on icon "button" at bounding box center [370, 175] width 10 height 10
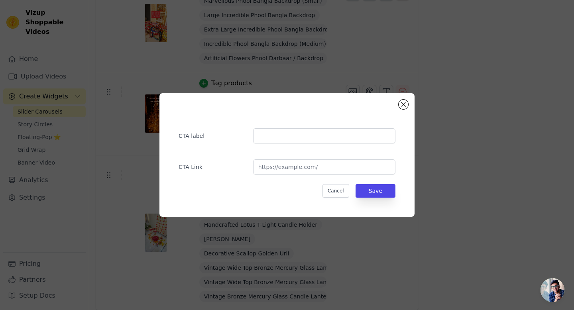
scroll to position [0, 0]
click at [402, 107] on button "Close modal" at bounding box center [403, 105] width 10 height 10
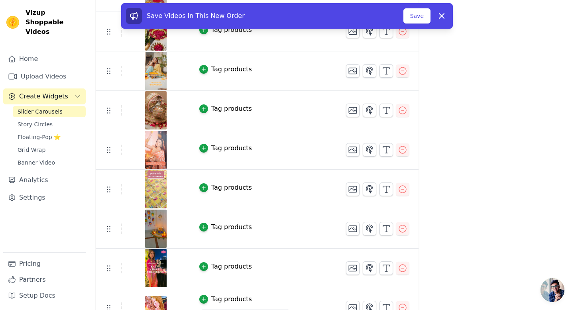
scroll to position [378, 0]
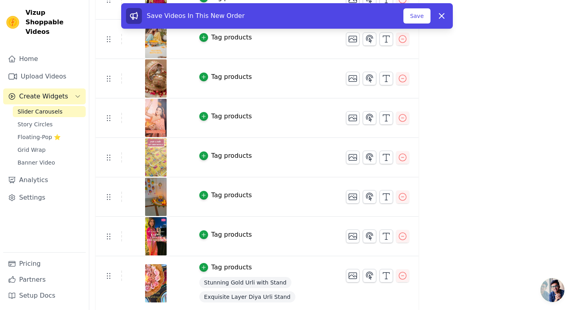
drag, startPoint x: 107, startPoint y: 196, endPoint x: 107, endPoint y: 201, distance: 5.6
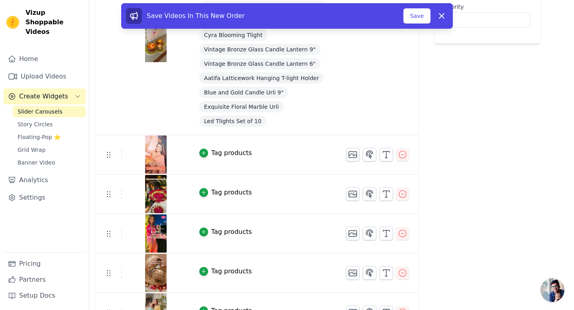
scroll to position [0, 0]
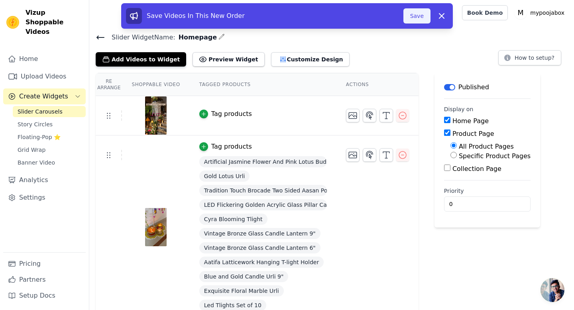
click at [410, 16] on button "Save" at bounding box center [416, 15] width 27 height 15
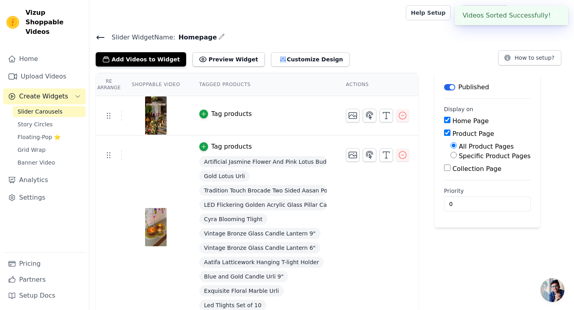
click at [223, 114] on div "Tag products" at bounding box center [231, 114] width 41 height 10
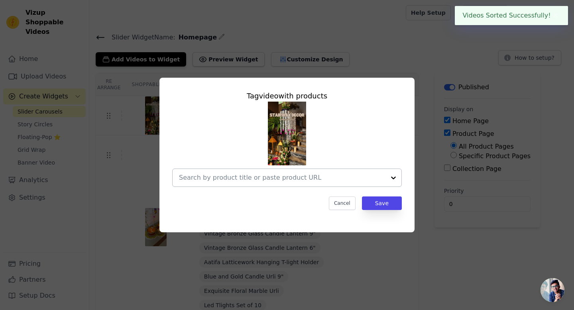
click at [239, 175] on input "text" at bounding box center [282, 178] width 206 height 10
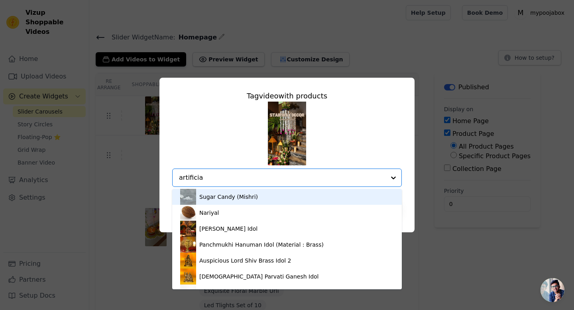
type input "artificial"
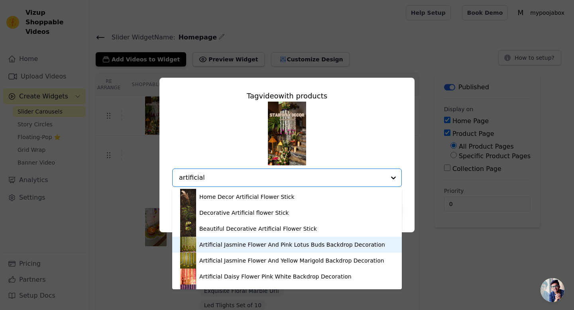
click at [226, 242] on div "Artificial Jasmine Flower And Pink Lotus Buds Backdrop Decoration" at bounding box center [292, 245] width 186 height 8
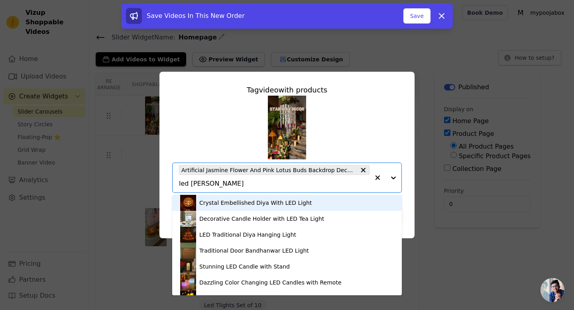
type input "led candle white"
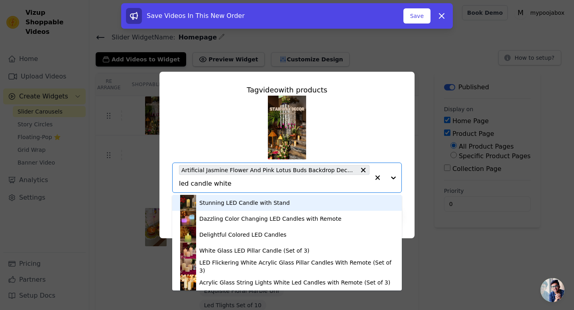
scroll to position [2, 0]
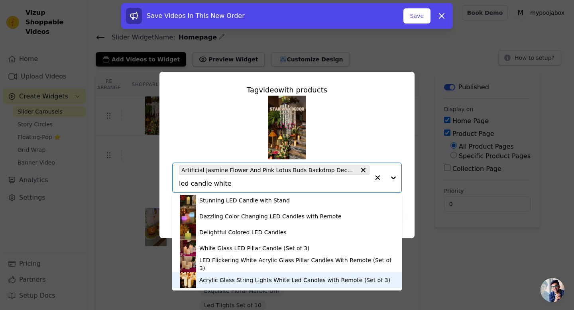
click at [222, 278] on div "Acrylic Glass String Lights White Led Candles with Remote (Set of 3)" at bounding box center [294, 280] width 191 height 8
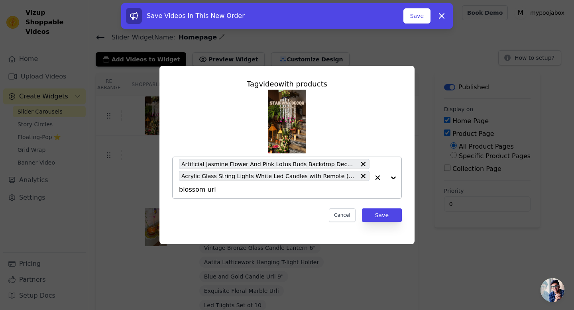
type input "blossom urli"
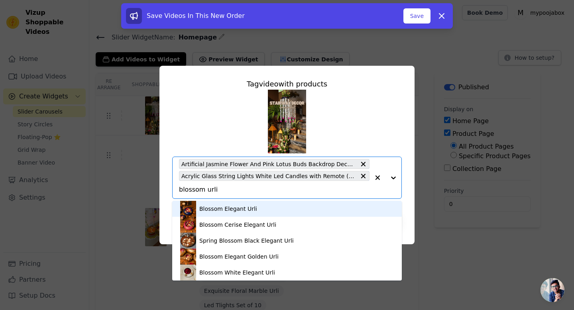
click at [215, 210] on div "Blossom Elegant Urli" at bounding box center [228, 209] width 58 height 8
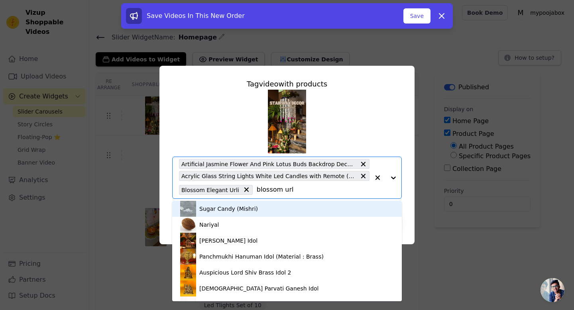
type input "blossom urli"
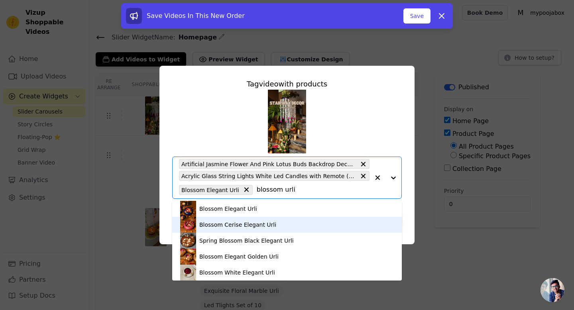
click at [207, 228] on div "Blossom Cerise Elegant Urli" at bounding box center [237, 225] width 77 height 8
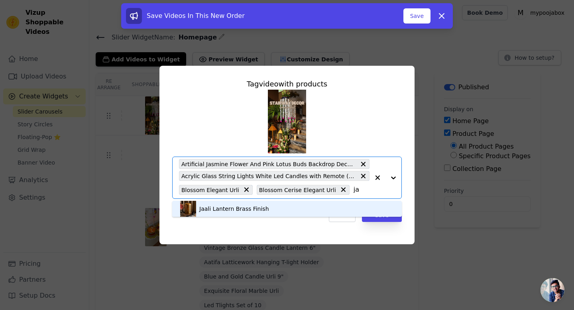
type input "j"
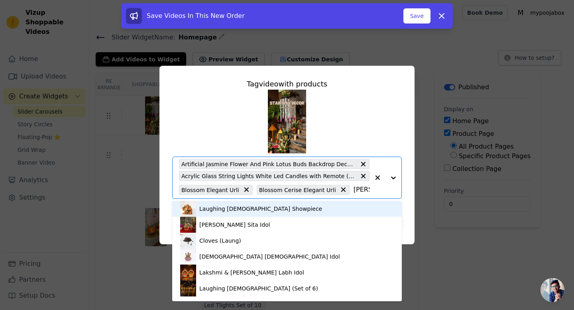
type input "lantern"
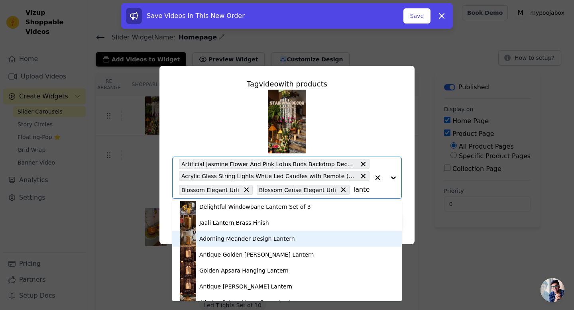
scroll to position [641, 0]
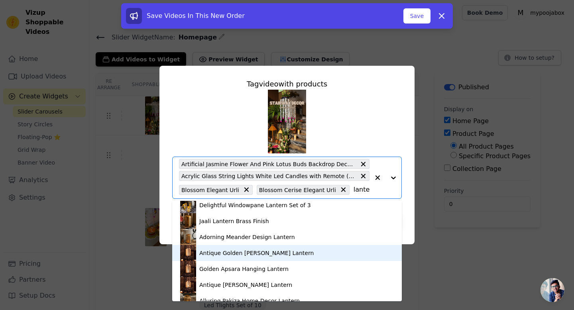
click at [233, 254] on div "Antique Golden [PERSON_NAME] Lantern" at bounding box center [256, 253] width 114 height 8
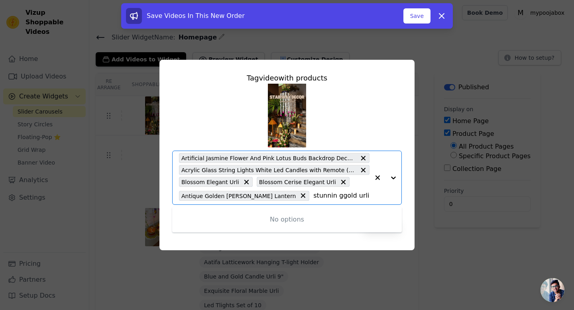
click at [313, 196] on input "stunnin ggold urli" at bounding box center [341, 196] width 56 height 10
type input "stunning gold urli"
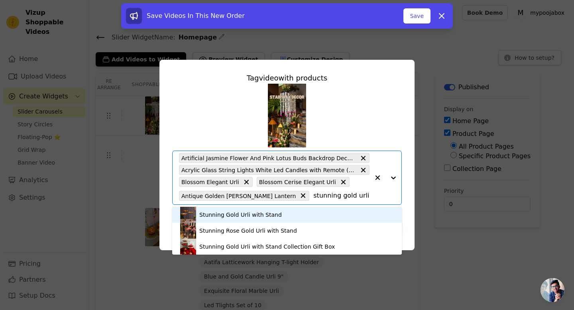
click at [304, 213] on div "Stunning Gold Urli with Stand" at bounding box center [287, 215] width 214 height 16
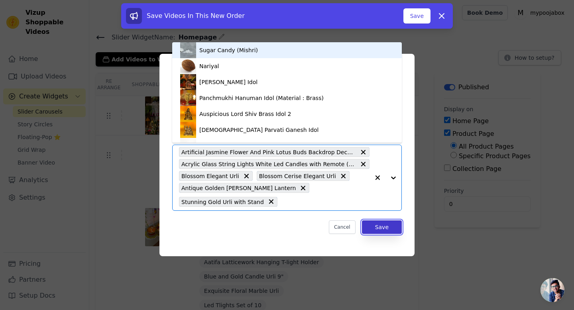
click at [386, 230] on button "Save" at bounding box center [382, 227] width 40 height 14
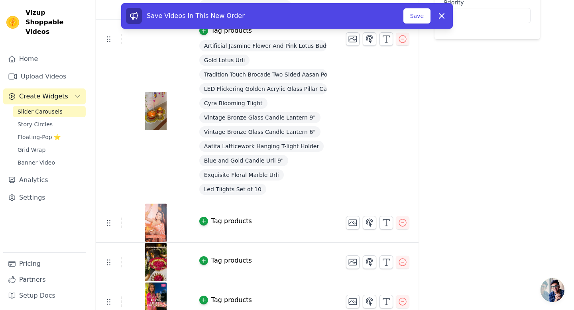
scroll to position [191, 0]
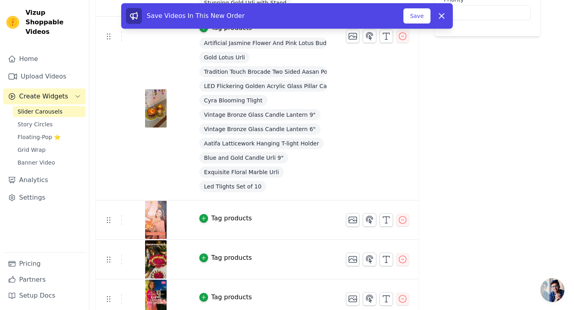
click at [229, 220] on div "Tag products" at bounding box center [231, 219] width 41 height 10
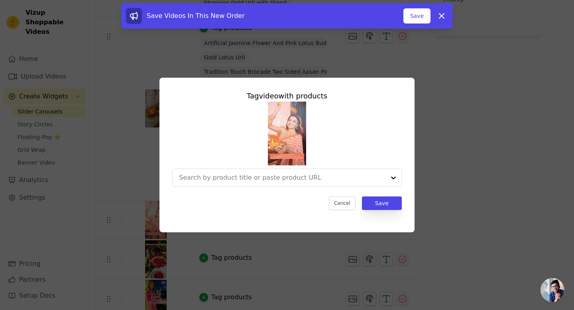
click at [279, 155] on img at bounding box center [287, 134] width 38 height 64
click at [285, 178] on input "text" at bounding box center [282, 178] width 206 height 10
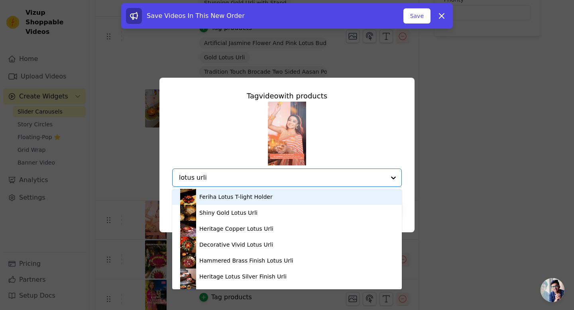
type input "lotus urli"
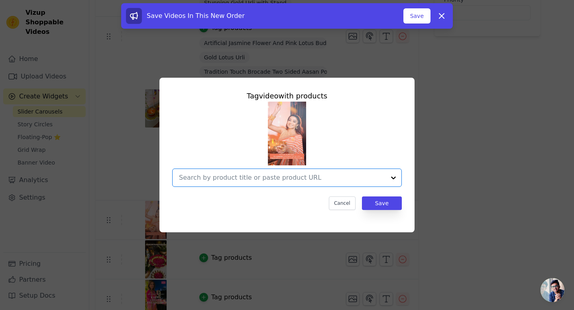
click at [265, 173] on input "text" at bounding box center [282, 178] width 206 height 10
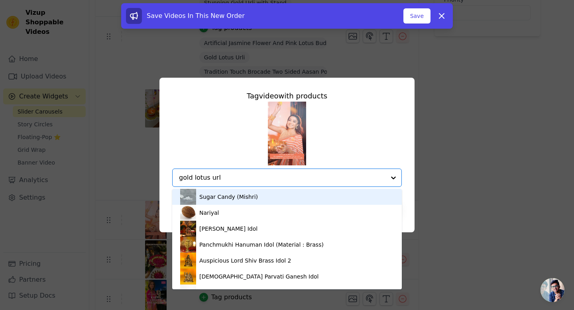
type input "gold lotus urli"
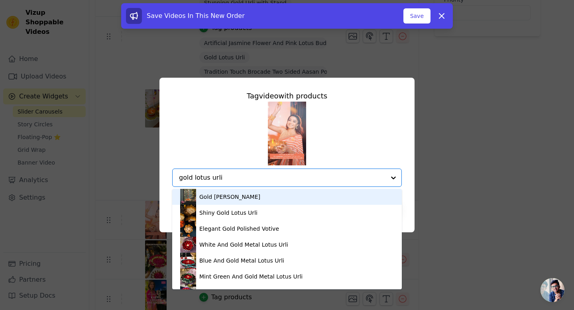
click at [247, 175] on input "gold lotus urli" at bounding box center [282, 178] width 206 height 10
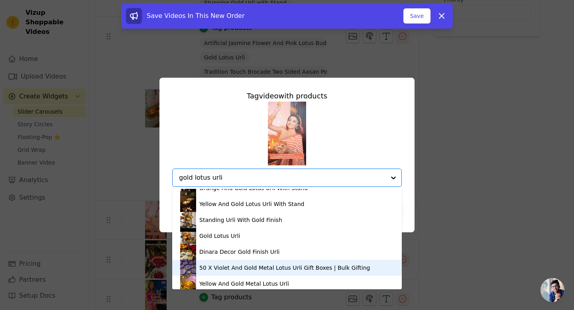
scroll to position [231, 0]
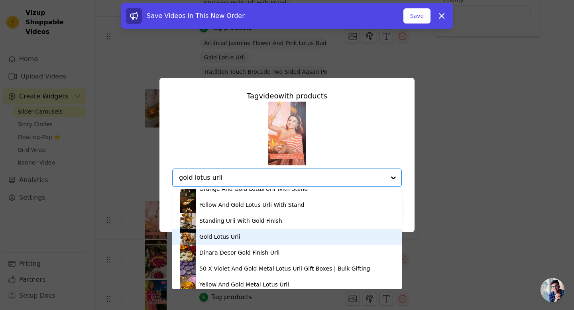
click at [227, 242] on div "Gold Lotus Urli" at bounding box center [287, 237] width 214 height 16
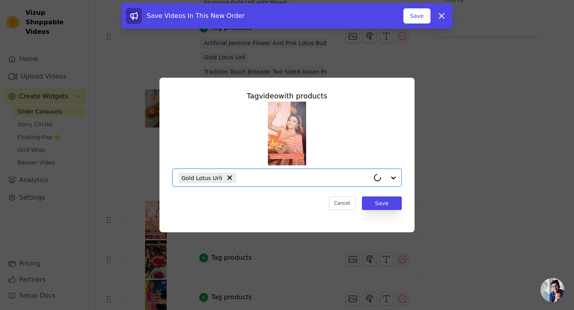
paste input "gold lotus urli"
type input "gold lotus urli"
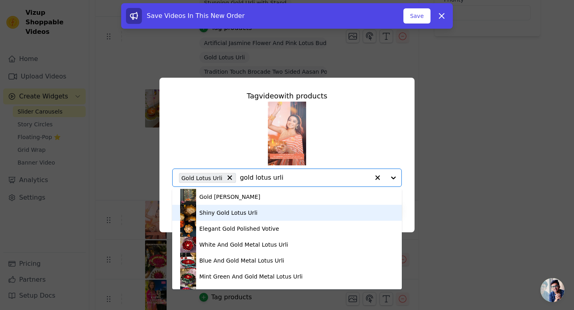
click at [238, 214] on div "Shiny Gold Lotus Urli" at bounding box center [228, 213] width 58 height 8
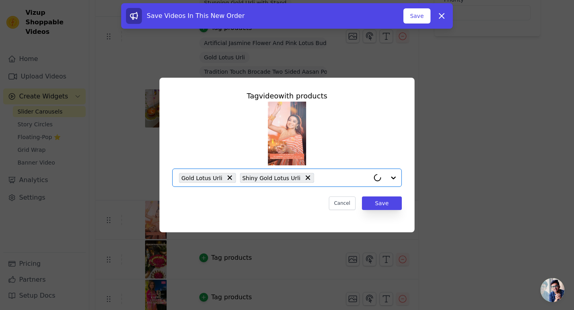
paste input "gold lotus urli"
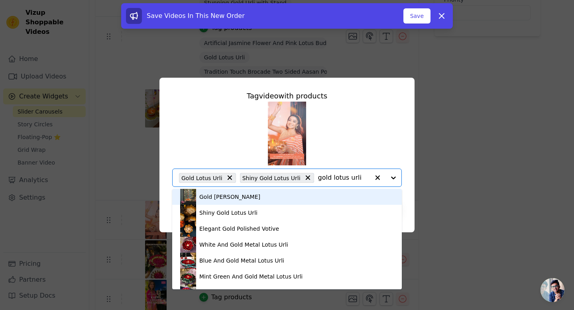
type input "gold lotus urli"
click at [369, 180] on button "button" at bounding box center [377, 178] width 16 height 18
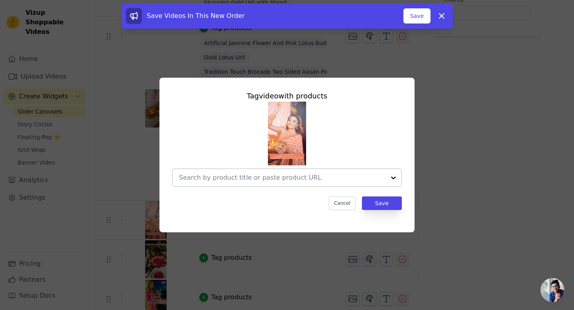
paste input "gold lotus urli"
type input "gold lotus urli"
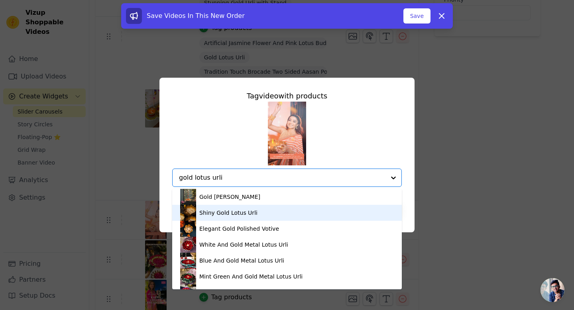
click at [225, 211] on div "Shiny Gold Lotus Urli" at bounding box center [228, 213] width 58 height 8
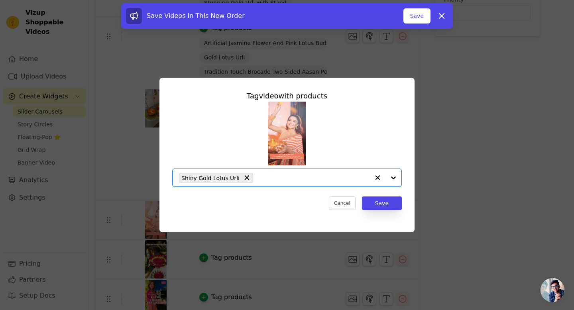
paste input "gold lotus urli"
type input "gold lotus urli"
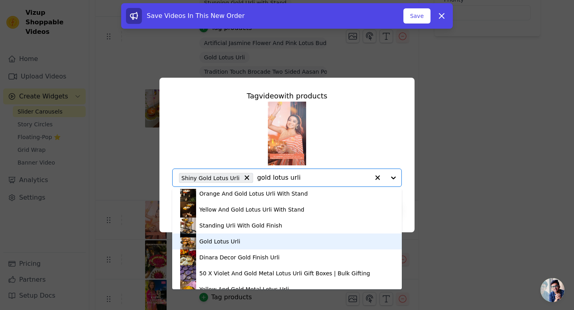
scroll to position [227, 0]
click at [242, 246] on div "Gold Lotus Urli" at bounding box center [287, 241] width 214 height 16
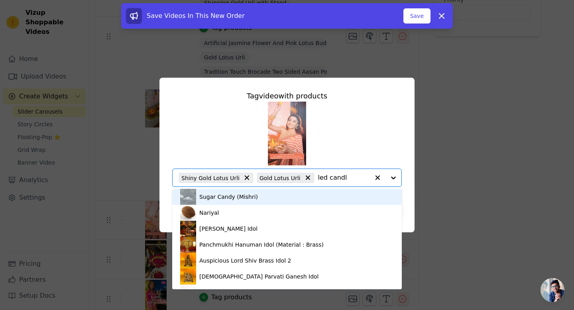
type input "led candle"
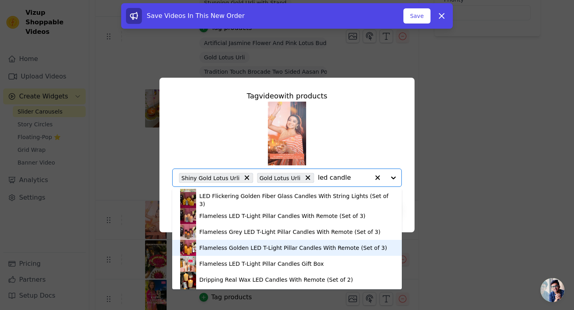
scroll to position [441, 0]
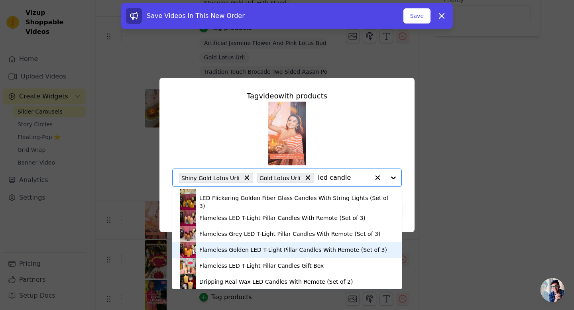
click at [293, 244] on div "Flameless Golden LED T-Light Pillar Candles With Remote (Set of 3)" at bounding box center [287, 250] width 214 height 16
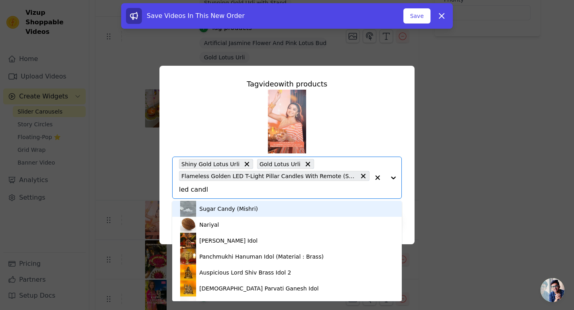
type input "led candle"
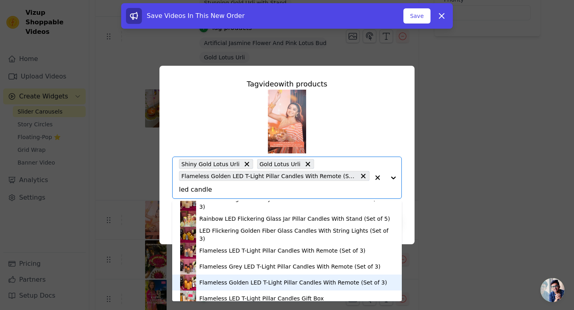
scroll to position [416, 0]
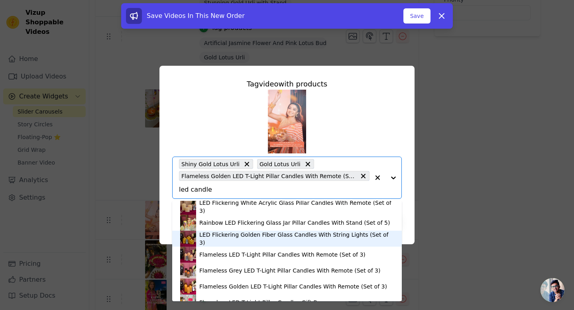
click at [285, 237] on div "LED Flickering Golden Fiber Glass Candles With String Lights (Set of 3)" at bounding box center [296, 239] width 194 height 16
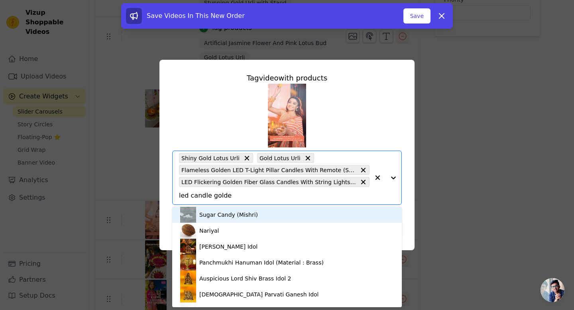
type input "led candle golden"
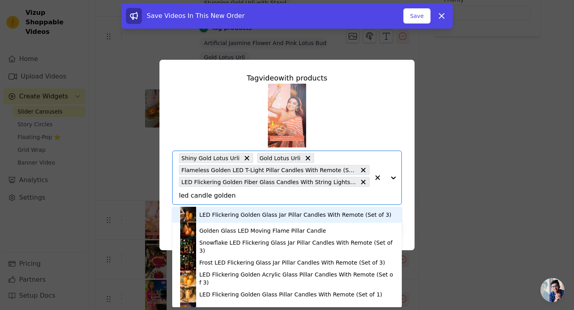
click at [260, 217] on div "LED Flickering Golden Glass Jar Pillar Candles With Remote (Set of 3)" at bounding box center [295, 215] width 192 height 8
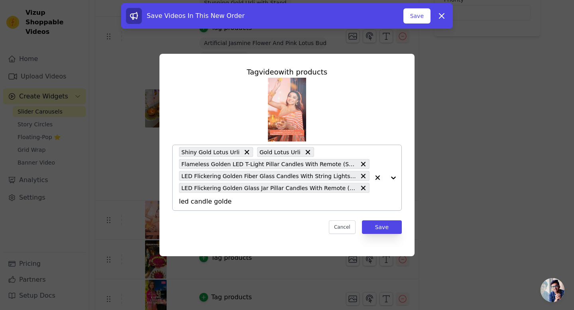
type input "led candle golden"
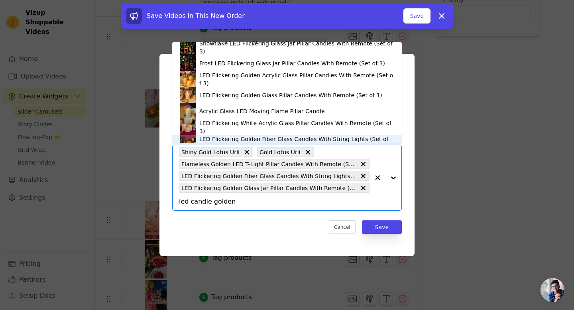
scroll to position [32, 0]
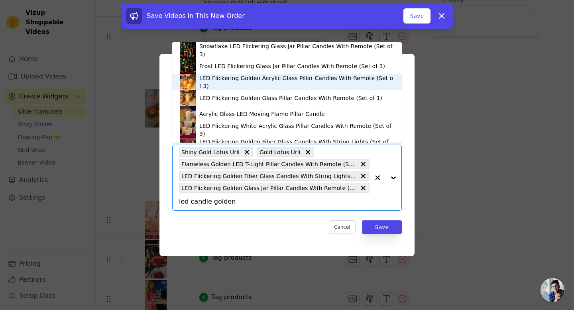
click at [265, 84] on div "LED Flickering Golden Acrylic Glass Pillar Candles With Remote (Set of 3)" at bounding box center [296, 82] width 194 height 16
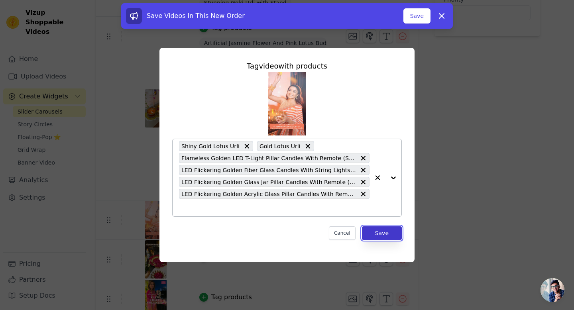
click at [375, 229] on button "Save" at bounding box center [382, 233] width 40 height 14
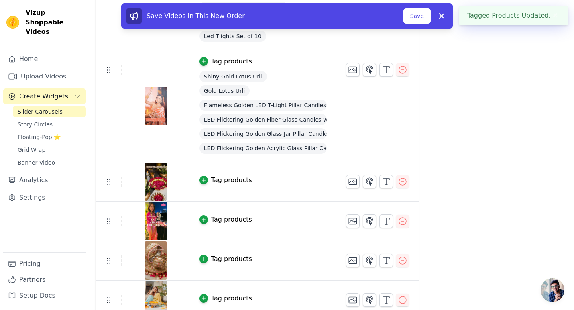
scroll to position [365, 0]
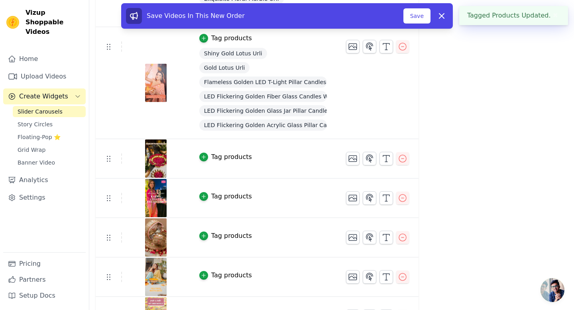
click at [220, 159] on div "Tag products" at bounding box center [231, 157] width 41 height 10
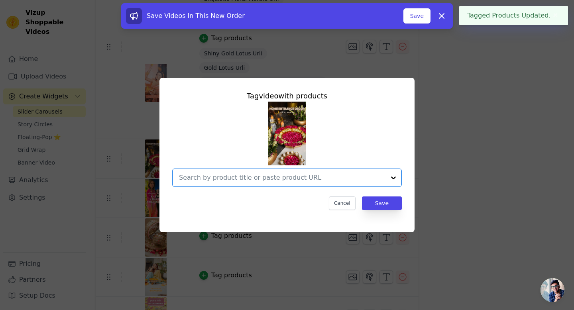
click at [221, 179] on input "text" at bounding box center [282, 178] width 206 height 10
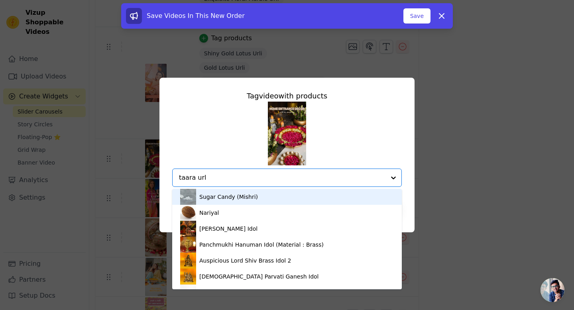
type input "[PERSON_NAME]"
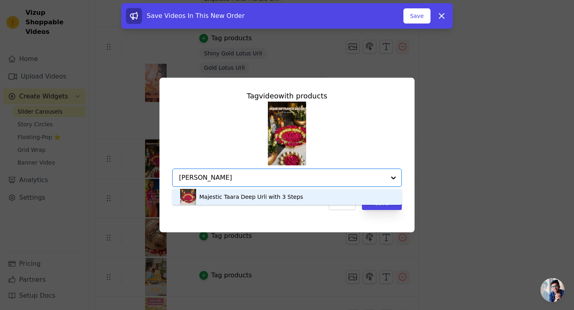
click at [223, 196] on div "Majestic Taara Deep Urli with 3 Steps" at bounding box center [251, 197] width 104 height 8
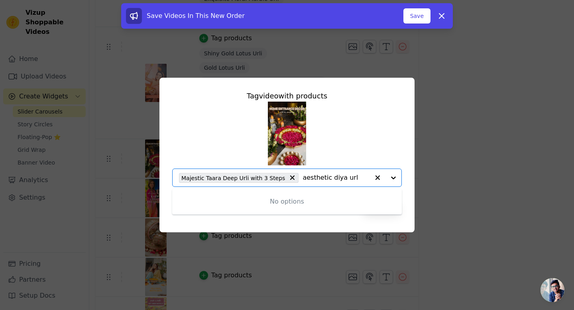
type input "aesthetic diya urli"
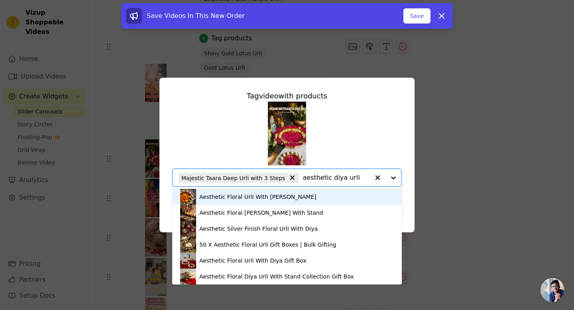
click at [218, 198] on div "Aesthetic Floral Urli With [PERSON_NAME]" at bounding box center [257, 197] width 117 height 8
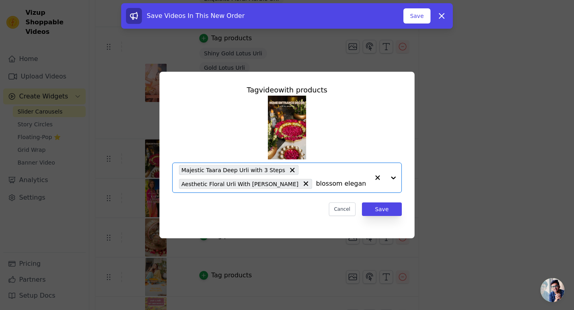
type input "blossom elegant"
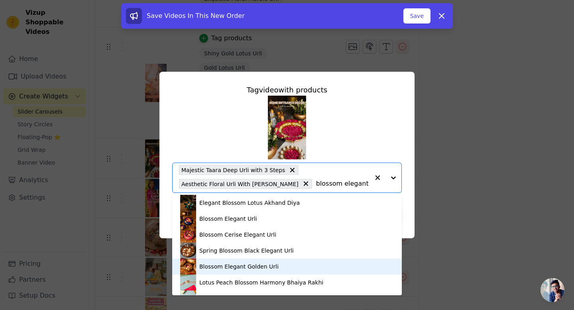
click at [249, 265] on div "Blossom Elegant Golden Urli" at bounding box center [238, 267] width 79 height 8
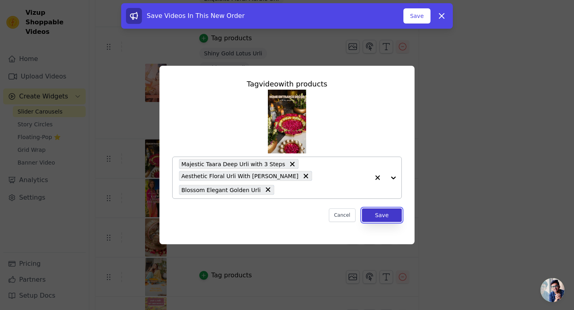
click at [382, 212] on button "Save" at bounding box center [382, 215] width 40 height 14
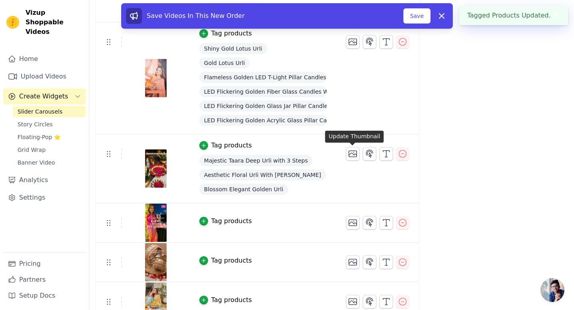
scroll to position [378, 0]
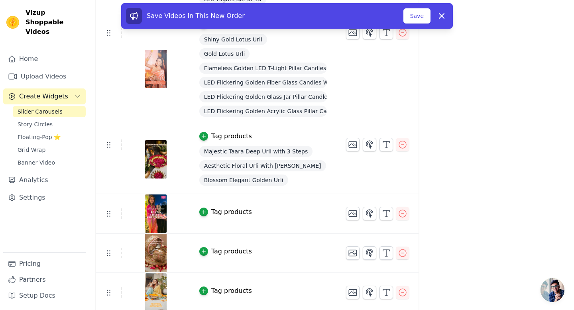
click at [239, 133] on div "Tag products" at bounding box center [231, 136] width 41 height 10
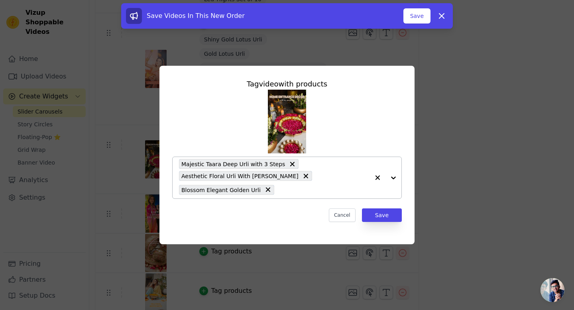
click at [278, 190] on input "text" at bounding box center [323, 190] width 91 height 10
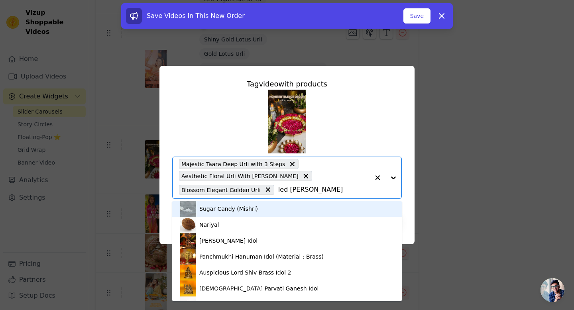
type input "led candle white"
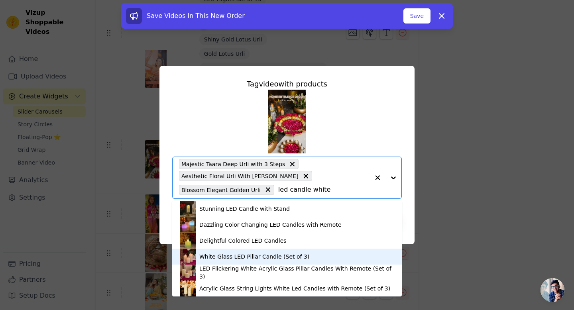
scroll to position [2, 0]
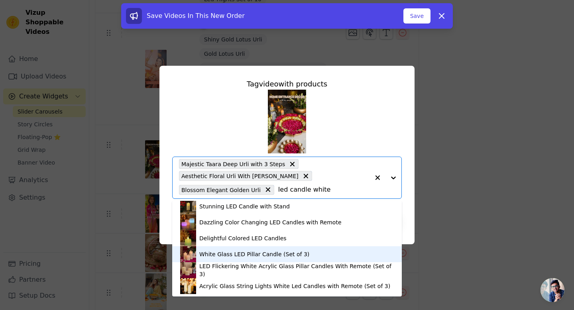
click at [245, 258] on div "White Glass LED Pillar Candle (Set of 3)" at bounding box center [287, 254] width 214 height 16
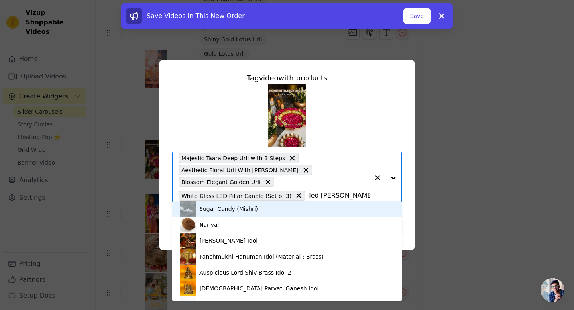
type input "led candle white"
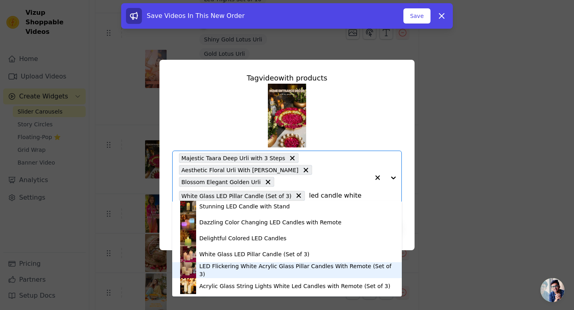
click at [237, 274] on div "LED Flickering White Acrylic Glass Pillar Candles With Remote (Set of 3)" at bounding box center [287, 270] width 214 height 16
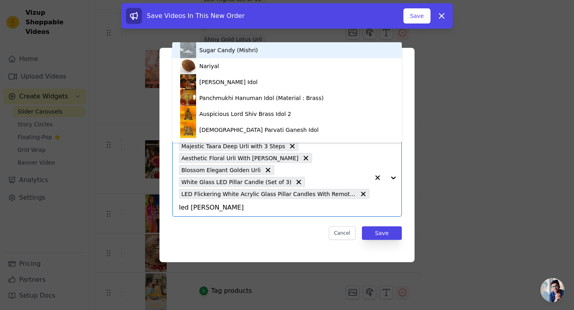
type input "led candle white"
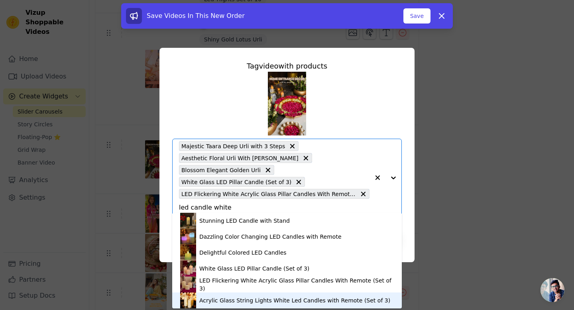
click at [232, 300] on div "Acrylic Glass String Lights White Led Candles with Remote (Set of 3)" at bounding box center [294, 300] width 191 height 8
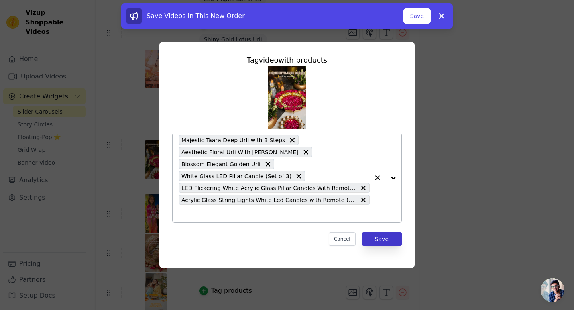
type input "b"
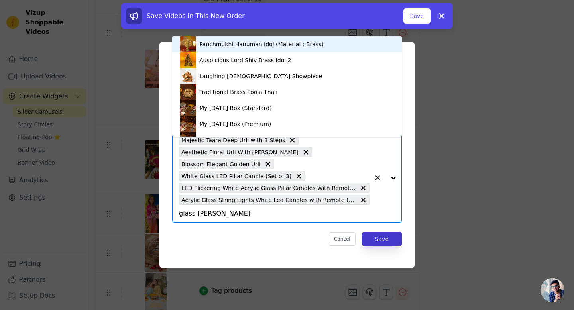
type input "glass lantern"
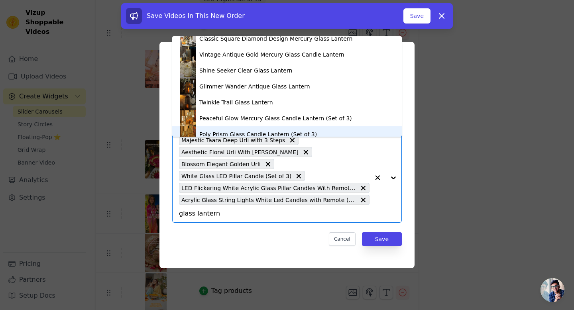
scroll to position [419, 0]
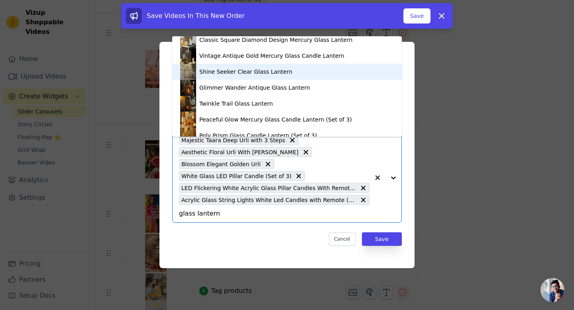
click at [294, 74] on div "Shine Seeker Clear Glass Lantern" at bounding box center [287, 72] width 214 height 16
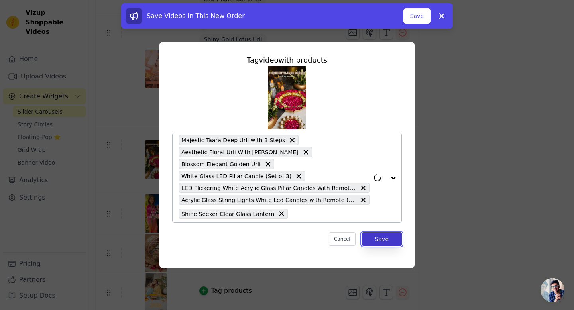
click at [383, 232] on button "Save" at bounding box center [382, 239] width 40 height 14
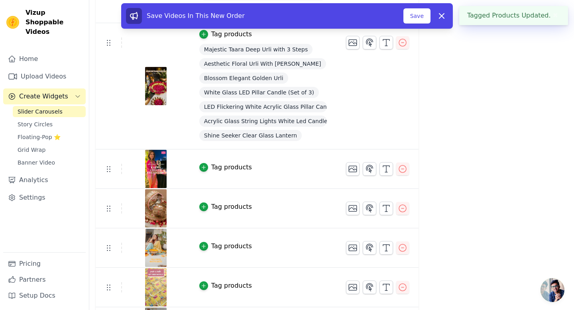
scroll to position [488, 0]
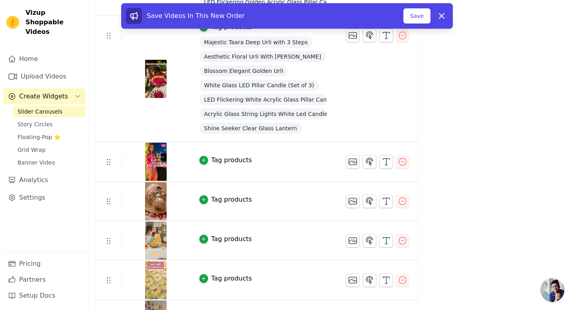
click at [225, 198] on div "Tag products" at bounding box center [231, 200] width 41 height 10
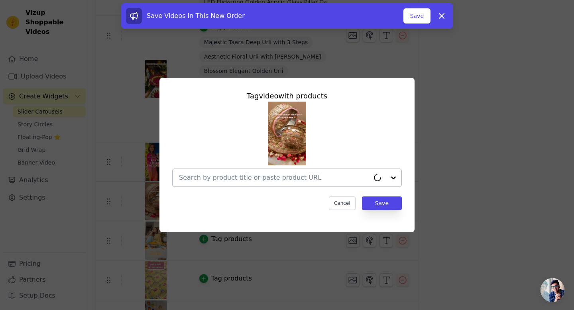
click at [228, 180] on input "text" at bounding box center [274, 178] width 190 height 10
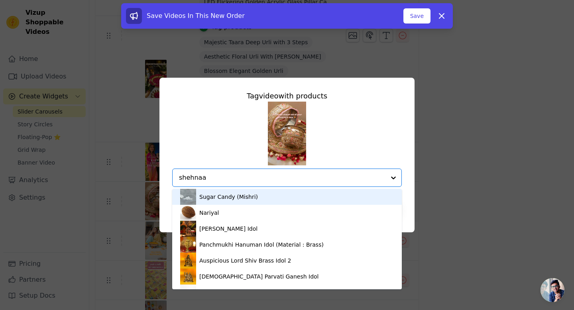
type input "shehnaaz"
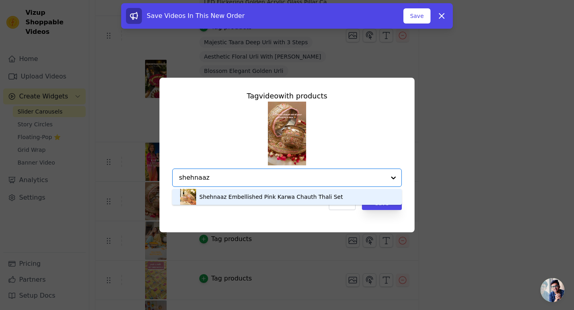
click at [220, 196] on div "Shehnaaz Embellished Pink Karwa Chauth Thali Set" at bounding box center [270, 197] width 143 height 8
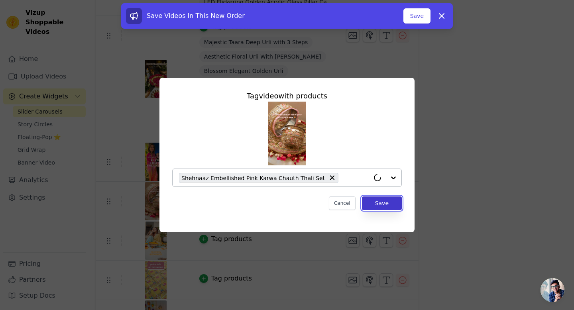
click at [389, 197] on button "Save" at bounding box center [382, 203] width 40 height 14
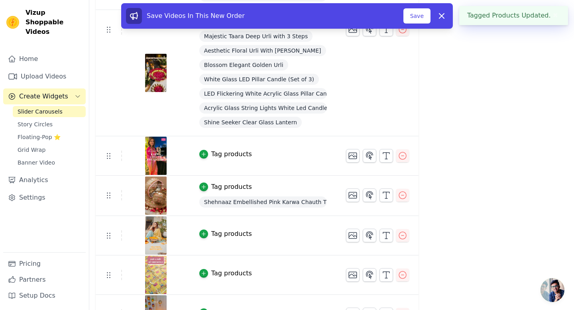
scroll to position [494, 0]
click at [230, 229] on div "Tag products" at bounding box center [231, 233] width 41 height 10
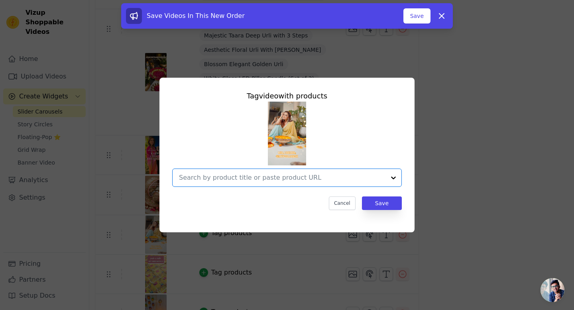
click at [276, 176] on input "text" at bounding box center [282, 178] width 206 height 10
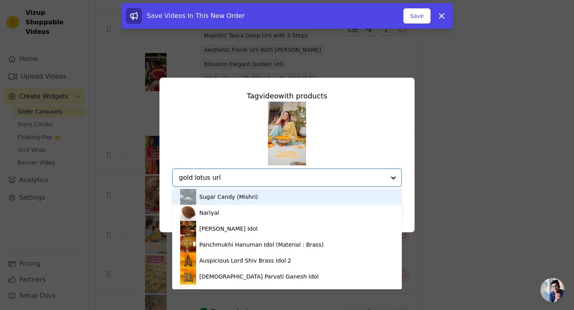
type input "gold lotus urli"
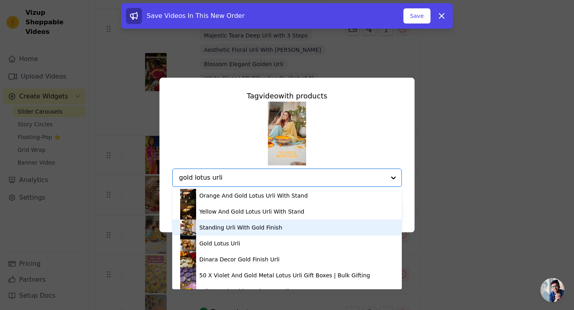
scroll to position [226, 0]
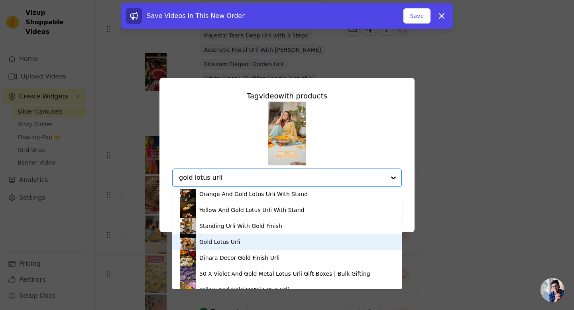
click at [255, 241] on div "Gold Lotus Urli" at bounding box center [287, 242] width 214 height 16
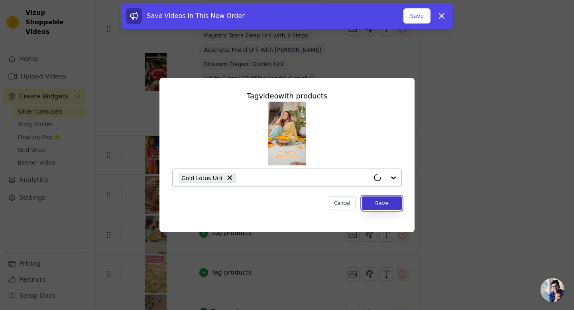
click at [386, 205] on button "Save" at bounding box center [382, 203] width 40 height 14
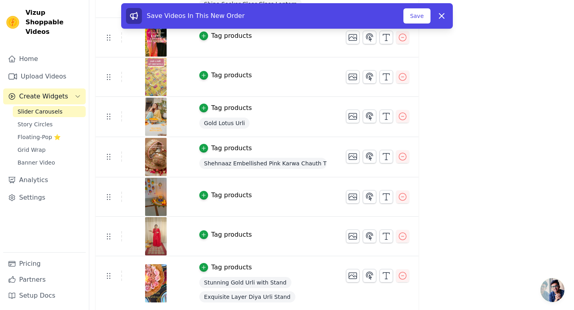
scroll to position [613, 0]
click at [216, 76] on div "Tag products" at bounding box center [231, 75] width 41 height 10
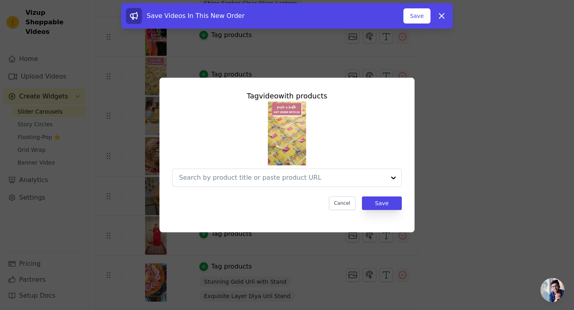
scroll to position [0, 0]
click at [217, 173] on input "text" at bounding box center [274, 178] width 190 height 10
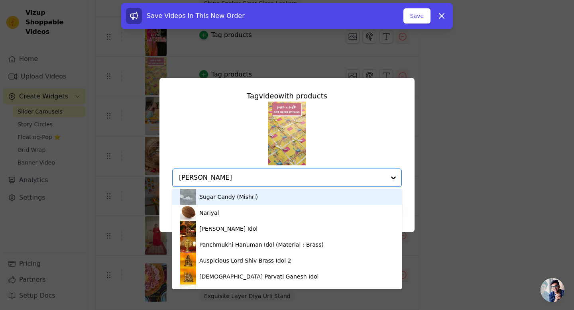
type input "[PERSON_NAME]"
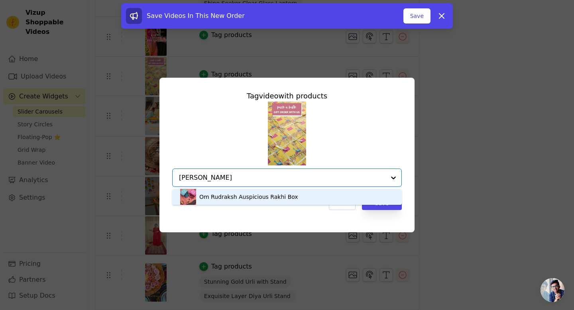
click at [216, 195] on div "Om Rudraksh Auspicious Rakhi Box" at bounding box center [248, 197] width 99 height 8
click at [225, 182] on input "[PERSON_NAME]" at bounding box center [282, 178] width 206 height 10
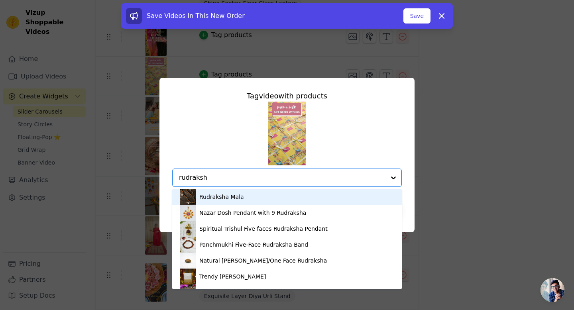
click at [180, 176] on input "rudraksh" at bounding box center [282, 178] width 206 height 10
type input "golden rudraksh"
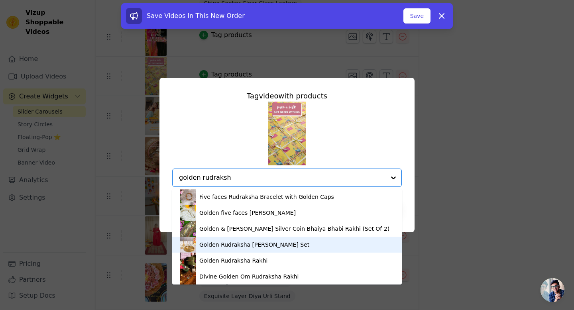
scroll to position [1, 0]
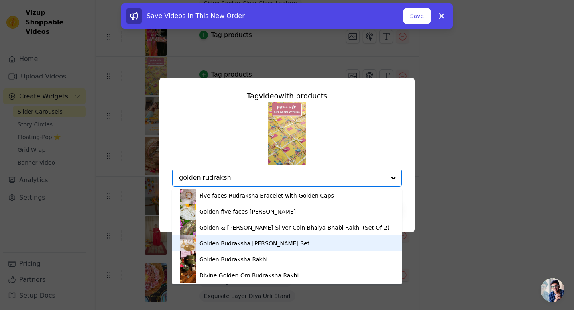
click at [190, 244] on img at bounding box center [188, 243] width 16 height 16
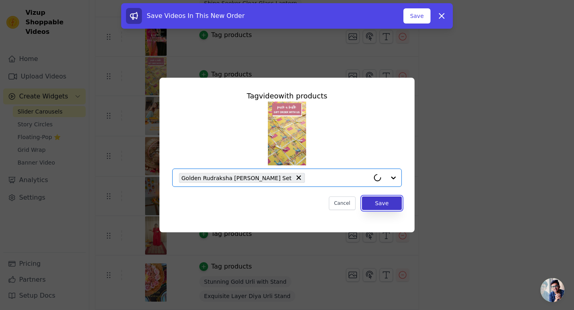
click at [382, 197] on button "Save" at bounding box center [382, 203] width 40 height 14
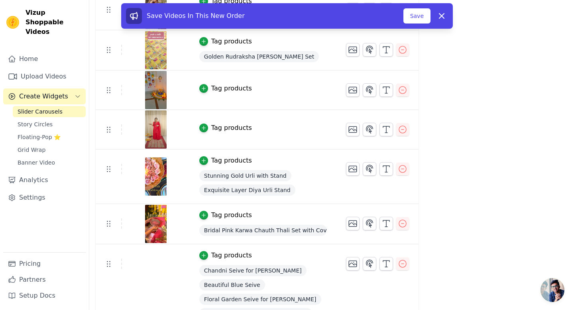
scroll to position [719, 0]
click at [420, 13] on button "Save" at bounding box center [416, 15] width 27 height 15
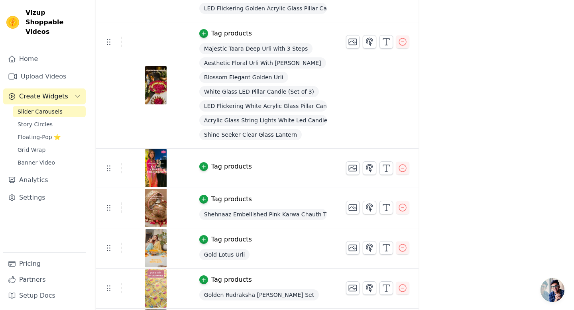
scroll to position [496, 0]
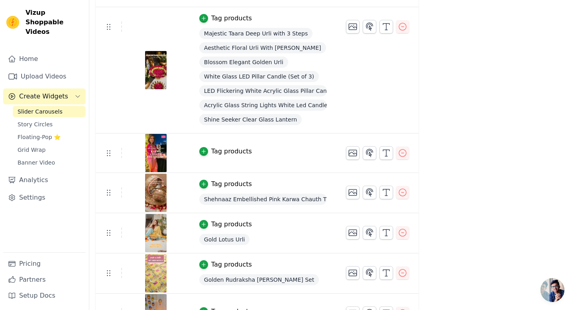
click at [224, 143] on td "Tag products" at bounding box center [263, 152] width 147 height 39
click at [224, 149] on div "Tag products" at bounding box center [231, 152] width 41 height 10
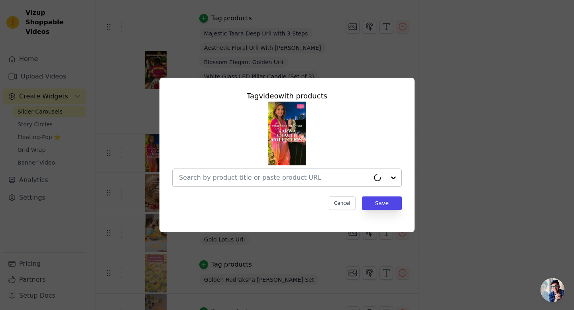
click at [244, 172] on div at bounding box center [274, 178] width 190 height 18
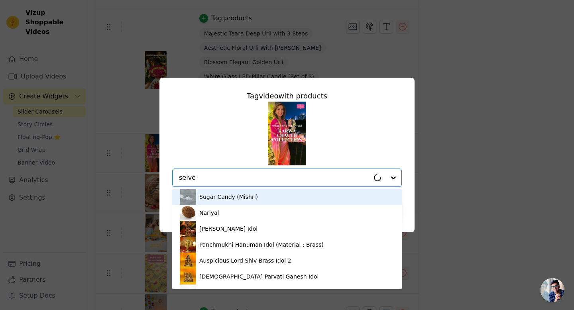
type input "seive"
click at [244, 172] on div at bounding box center [274, 178] width 190 height 18
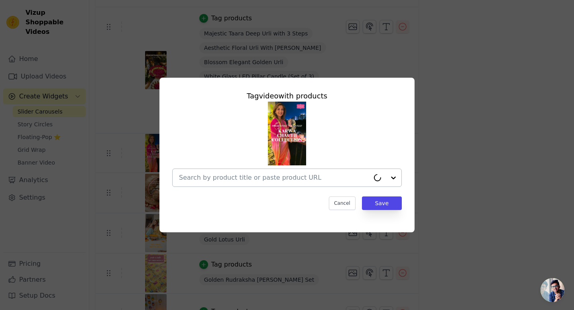
click at [244, 172] on div at bounding box center [274, 178] width 190 height 18
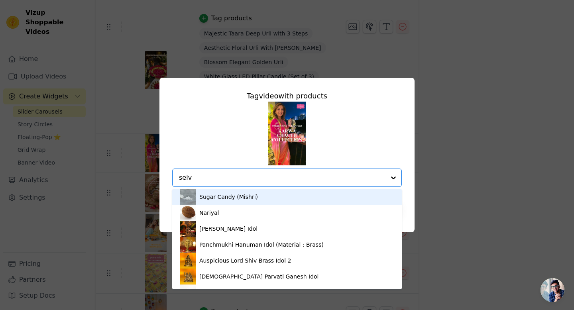
type input "seive"
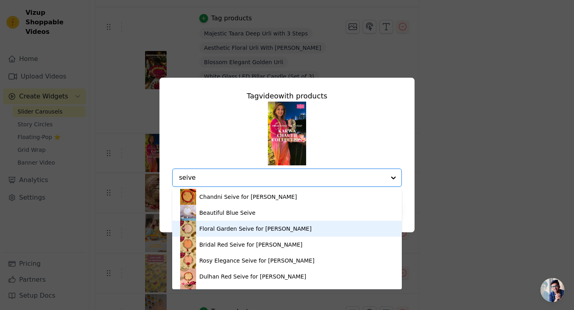
click at [233, 226] on div "Floral Garden Seive for [PERSON_NAME]" at bounding box center [255, 229] width 112 height 8
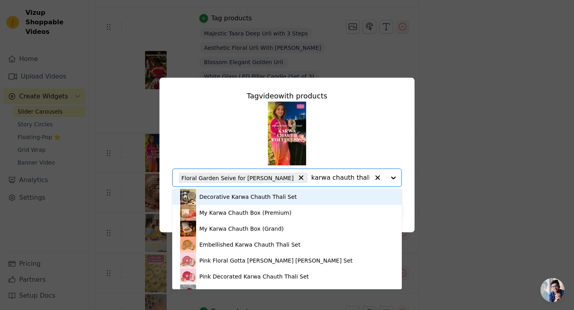
click at [311, 178] on input "karwa chauth thali set" at bounding box center [340, 178] width 58 height 10
drag, startPoint x: 295, startPoint y: 178, endPoint x: 340, endPoint y: 181, distance: 45.5
click at [338, 178] on input "ali set" at bounding box center [340, 178] width 58 height 10
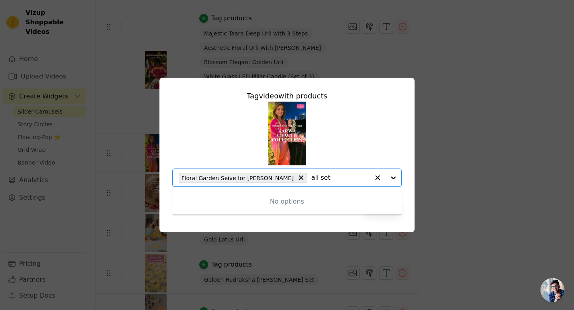
click at [338, 178] on input "ali set" at bounding box center [340, 178] width 58 height 10
type input "a"
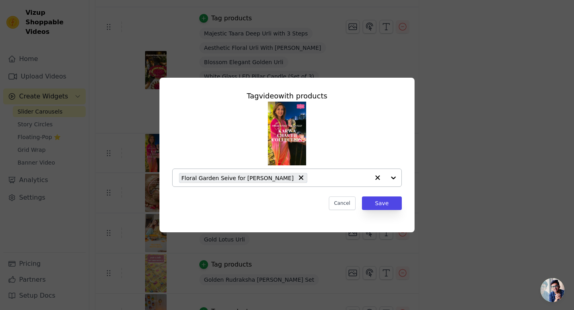
click at [314, 176] on input "text" at bounding box center [340, 178] width 58 height 10
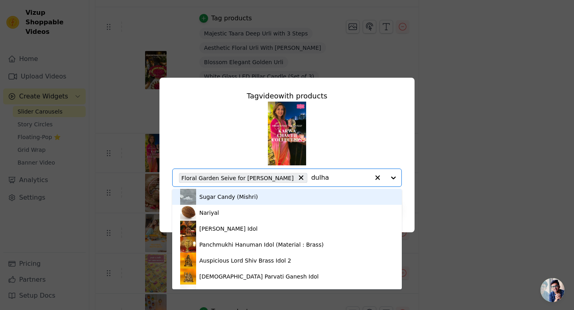
type input "dulhan"
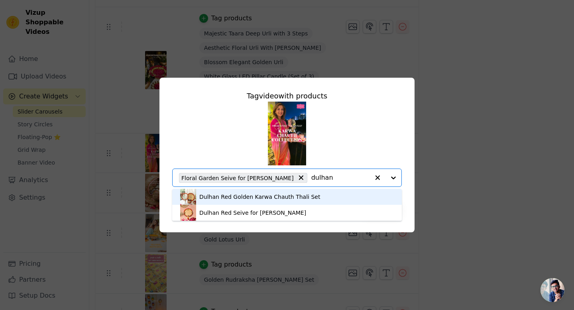
click at [305, 193] on div "Dulhan Red Golden Karwa Chauth Thali Set" at bounding box center [259, 197] width 121 height 8
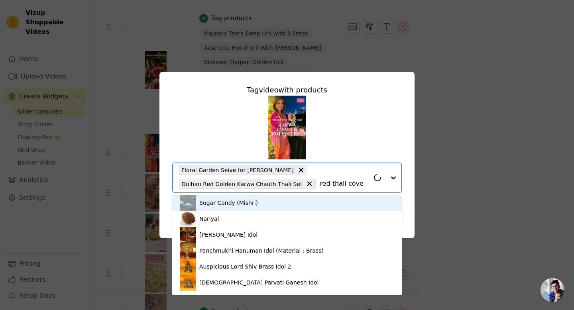
type input "red thali cover"
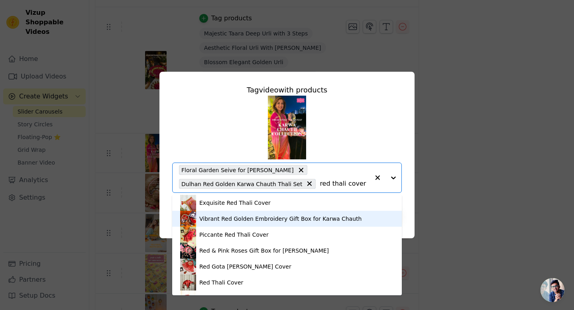
scroll to position [77, 0]
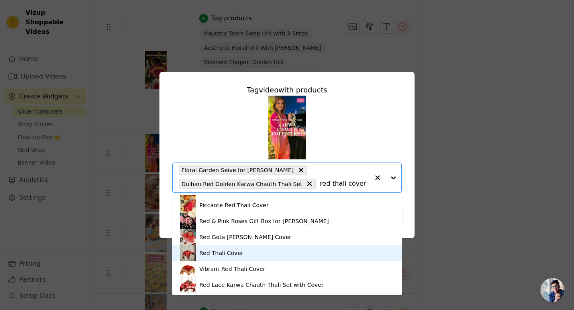
click at [250, 251] on div "Red Thali Cover" at bounding box center [287, 253] width 214 height 16
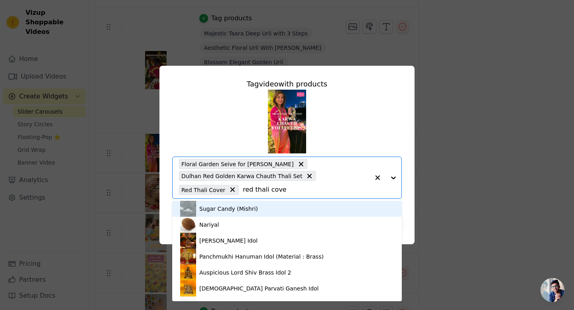
type input "red thali cover"
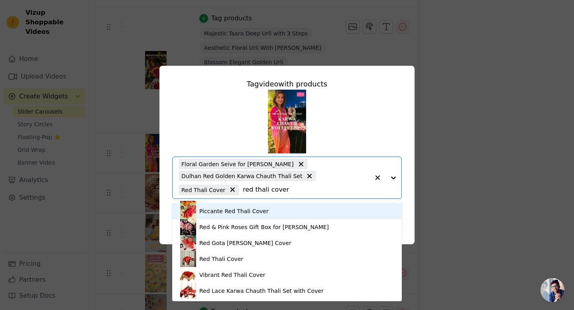
click at [269, 212] on div "Piccante Red Thali Cover" at bounding box center [287, 211] width 214 height 16
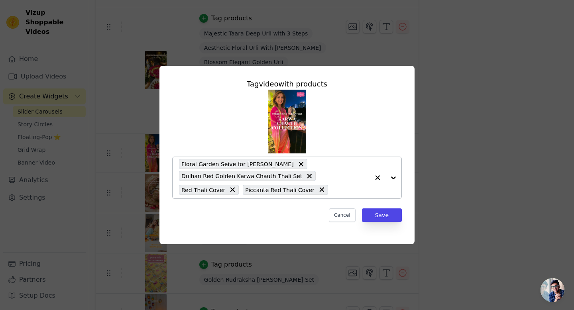
click at [274, 195] on div "Floral Garden Seive for Karwa Chauth Dulhan Red Golden Karwa Chauth Thali Set R…" at bounding box center [274, 177] width 190 height 41
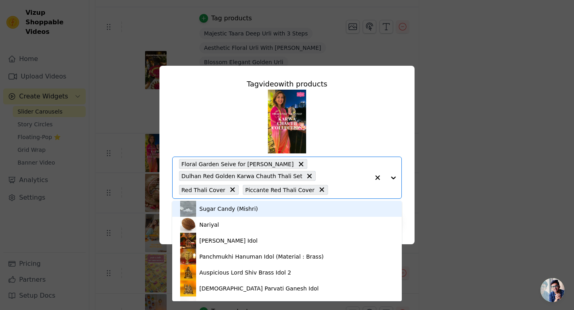
click at [332, 192] on input "text" at bounding box center [350, 190] width 37 height 10
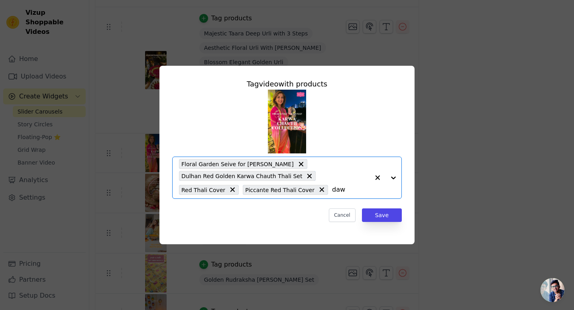
type input "[PERSON_NAME]"
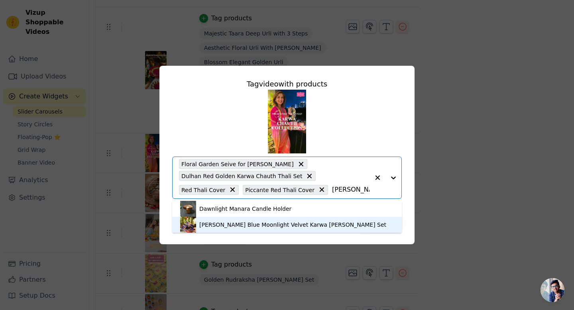
click at [265, 223] on div "[PERSON_NAME] Blue Moonlight Velvet Karwa [PERSON_NAME] Set" at bounding box center [292, 225] width 187 height 8
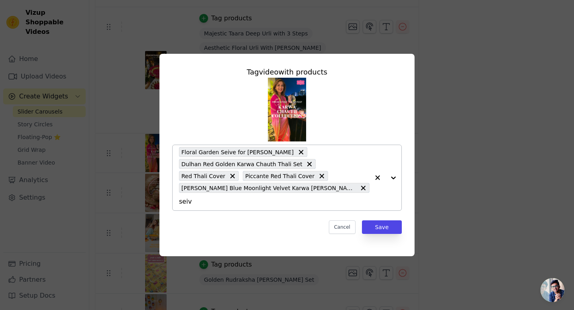
type input "seive"
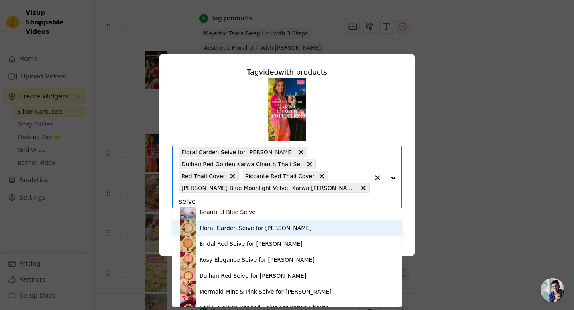
scroll to position [24, 0]
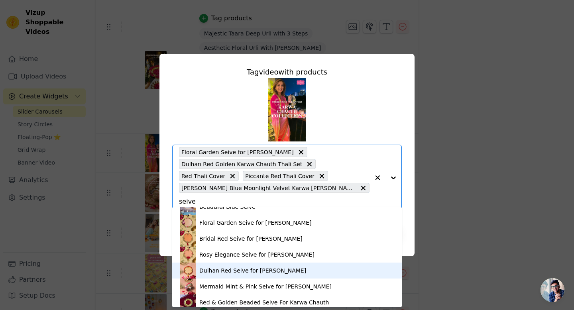
click at [256, 266] on div "Dulhan Red Seive for [PERSON_NAME]" at bounding box center [287, 271] width 214 height 16
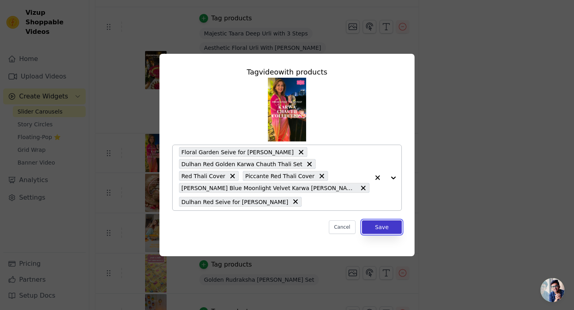
click at [377, 231] on button "Save" at bounding box center [382, 227] width 40 height 14
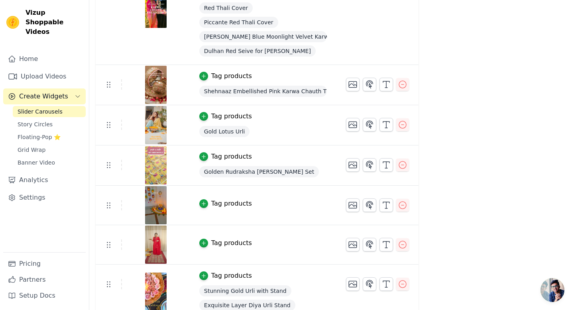
scroll to position [694, 0]
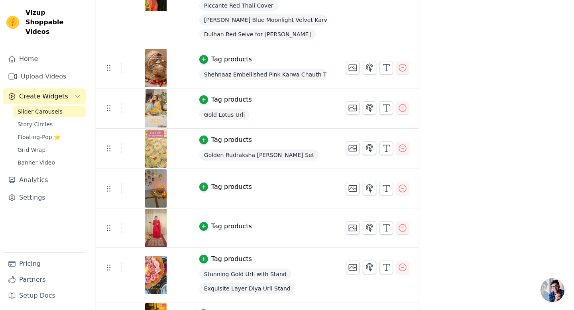
click at [211, 193] on td "Tag products" at bounding box center [263, 188] width 147 height 39
click at [211, 185] on div "Tag products" at bounding box center [231, 187] width 41 height 10
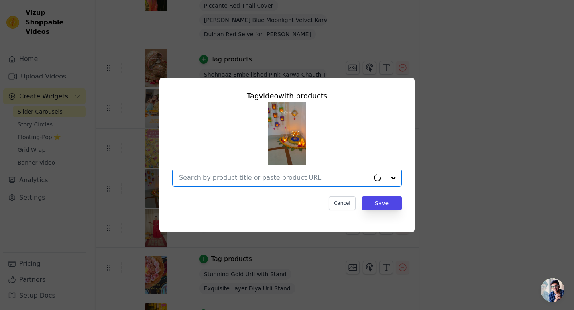
click at [235, 178] on input "text" at bounding box center [274, 178] width 190 height 10
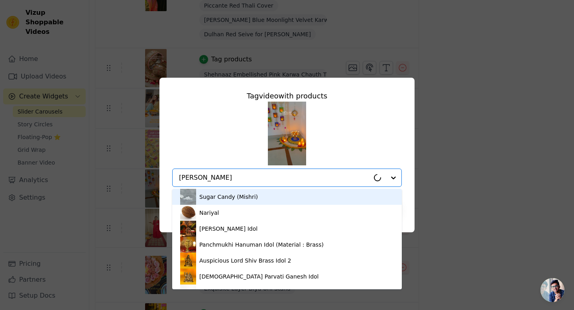
type input "aatifa"
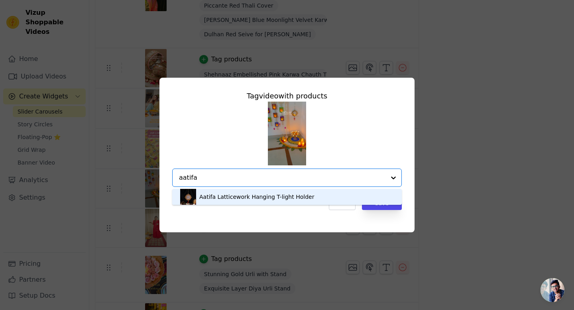
click at [233, 196] on div "Aatifa Latticework Hanging T-light Holder" at bounding box center [256, 197] width 115 height 8
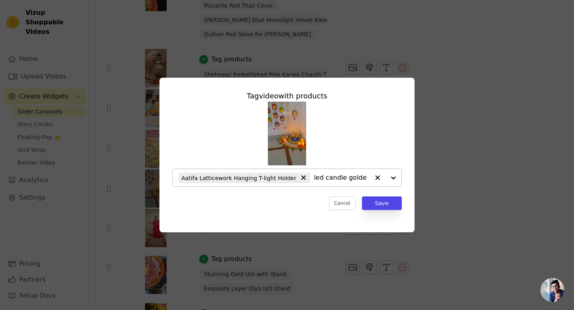
type input "led candle golden"
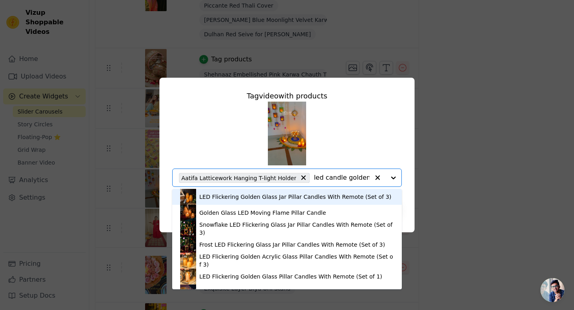
click at [245, 194] on div "LED Flickering Golden Glass Jar Pillar Candles With Remote (Set of 3)" at bounding box center [295, 197] width 192 height 8
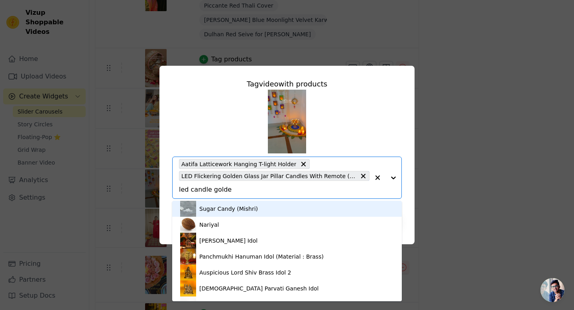
type input "led candle golden"
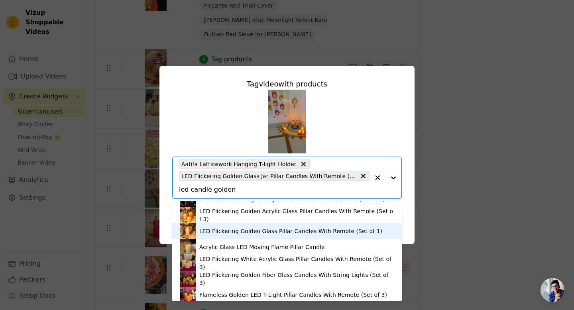
scroll to position [61, 0]
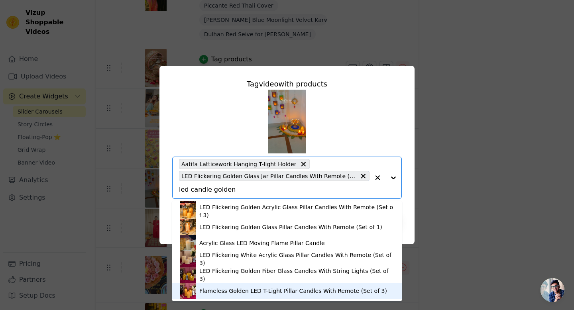
click at [231, 290] on div "Flameless Golden LED T-Light Pillar Candles With Remote (Set of 3)" at bounding box center [293, 291] width 188 height 8
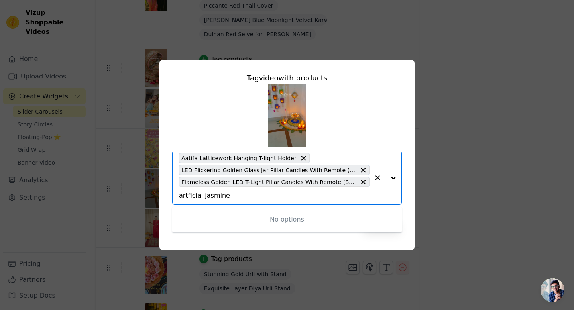
click at [194, 194] on input "artficial jasmine" at bounding box center [274, 196] width 190 height 10
click at [186, 194] on input "artficial jasmine" at bounding box center [274, 196] width 190 height 10
type input "artificial jasmine"
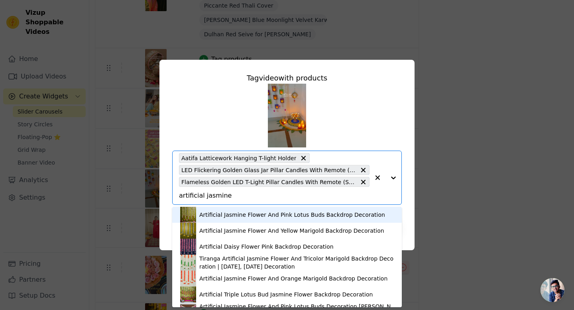
click at [194, 216] on img at bounding box center [188, 215] width 16 height 16
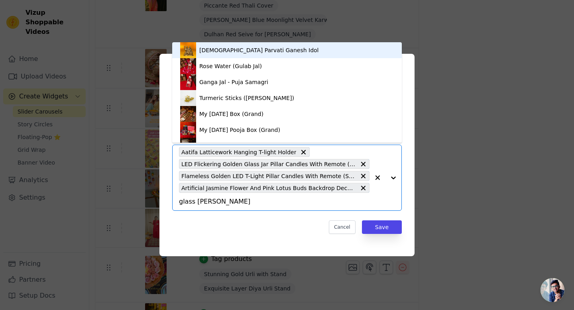
type input "glass lantern"
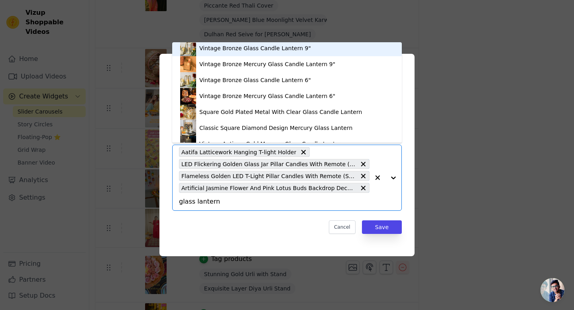
scroll to position [335, 0]
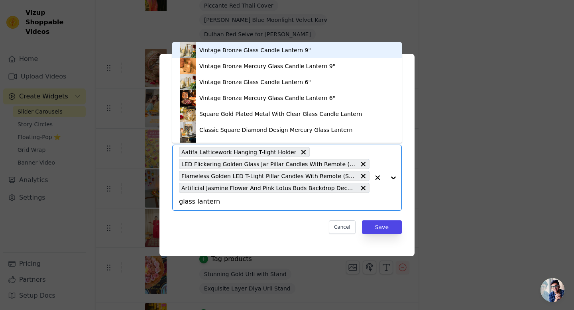
click at [243, 51] on div "Vintage Bronze Glass Candle Lantern 9"" at bounding box center [255, 50] width 112 height 8
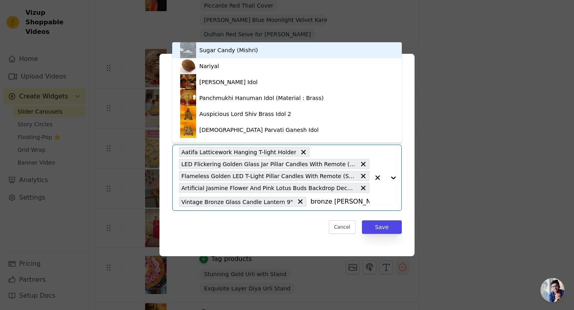
type input "bronze lantern"
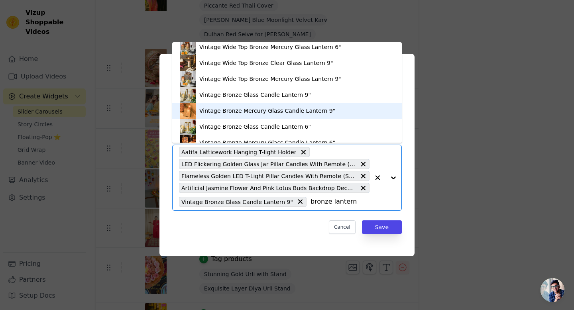
scroll to position [26, 0]
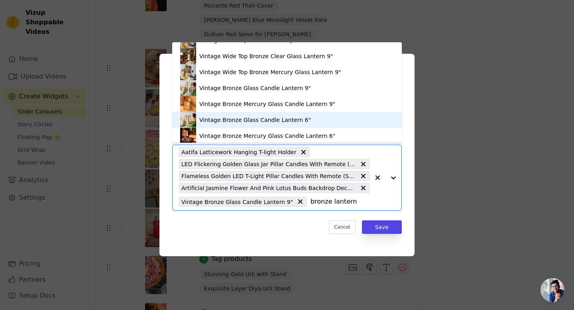
click at [232, 121] on div "Vintage Bronze Glass Candle Lantern 6"" at bounding box center [255, 120] width 112 height 8
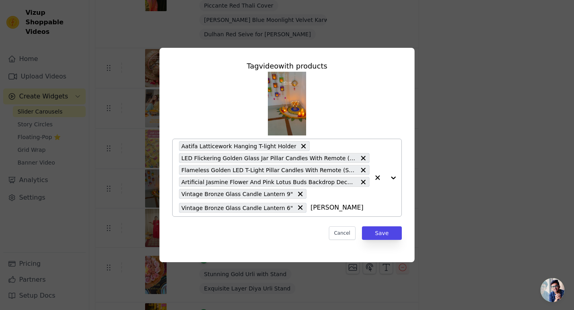
type input "cyra"
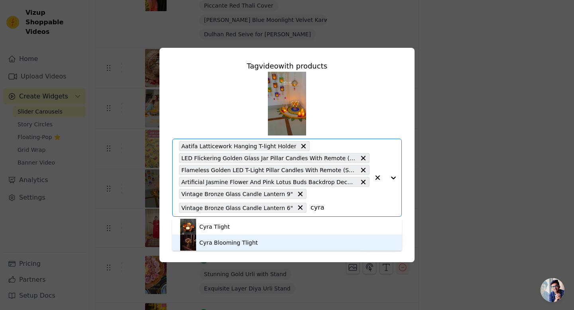
click at [287, 241] on div "Cyra Blooming Tlight" at bounding box center [287, 243] width 214 height 16
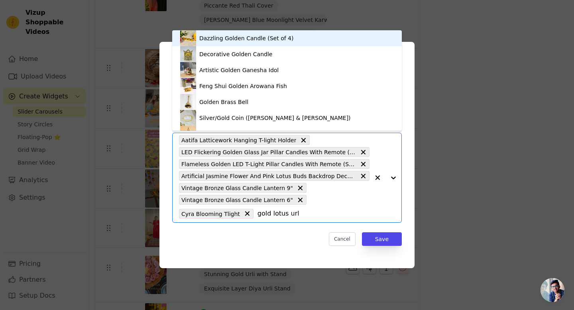
type input "gold lotus urli"
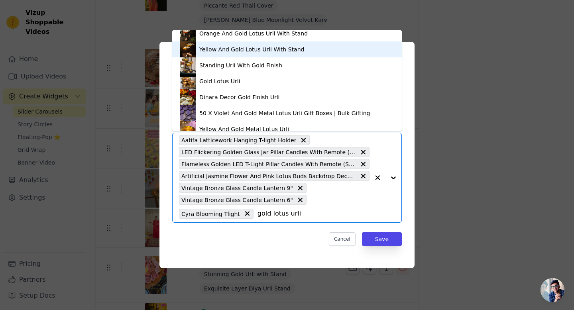
scroll to position [228, 0]
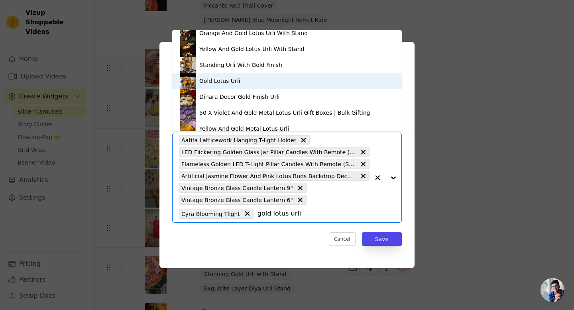
click at [260, 80] on div "Gold Lotus Urli" at bounding box center [287, 81] width 214 height 16
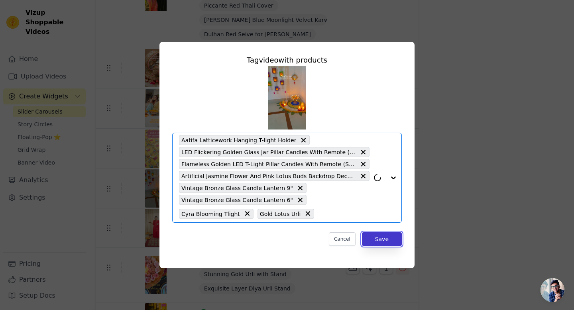
click at [384, 244] on button "Save" at bounding box center [382, 239] width 40 height 14
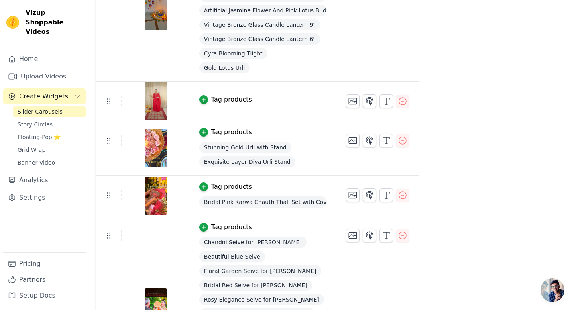
scroll to position [919, 0]
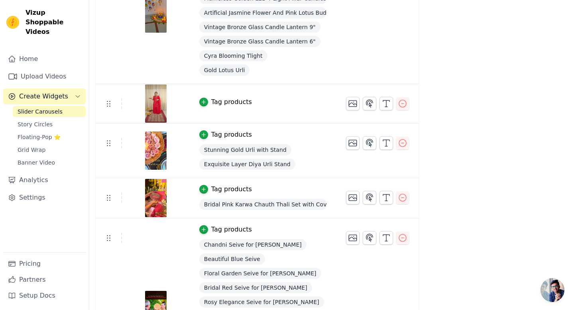
click at [233, 100] on div "Tag products" at bounding box center [231, 102] width 41 height 10
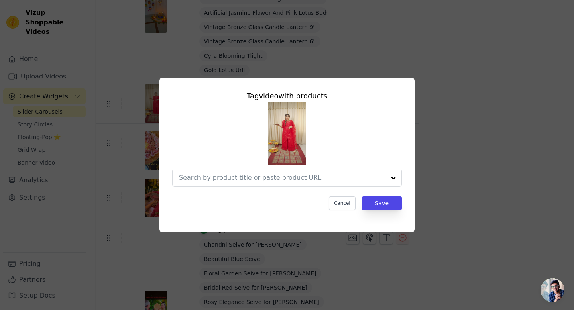
scroll to position [0, 0]
click at [241, 175] on input "text" at bounding box center [274, 178] width 190 height 10
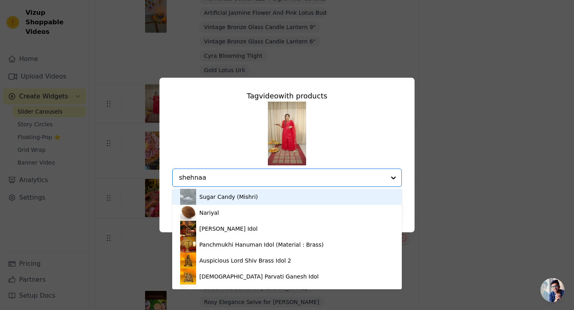
type input "shehnaaz"
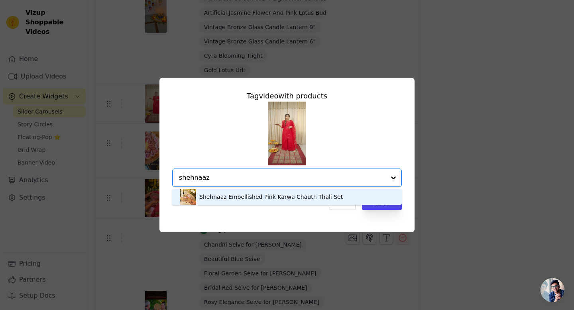
click at [239, 196] on div "Shehnaaz Embellished Pink Karwa Chauth Thali Set" at bounding box center [270, 197] width 143 height 8
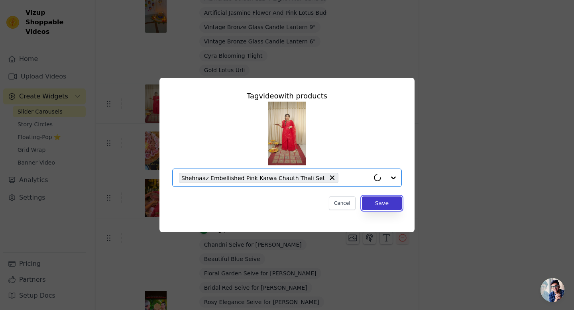
click at [389, 204] on button "Save" at bounding box center [382, 203] width 40 height 14
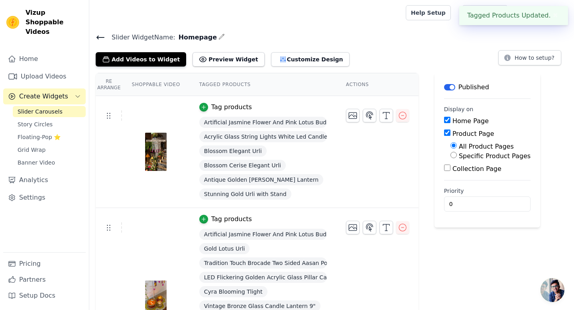
scroll to position [919, 0]
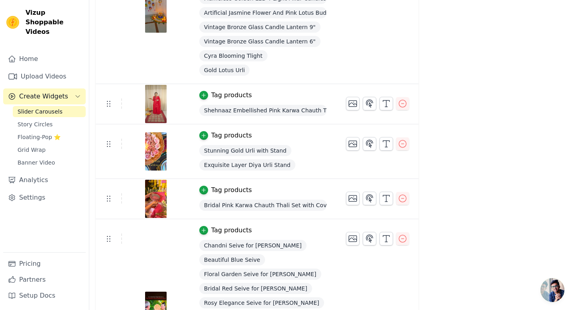
click at [215, 95] on div "Tag products" at bounding box center [231, 95] width 41 height 10
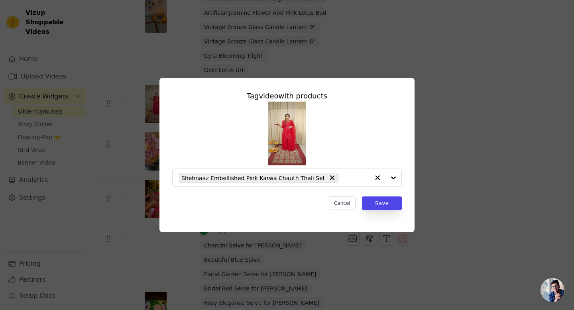
scroll to position [0, 0]
click at [342, 180] on input "text" at bounding box center [355, 178] width 27 height 10
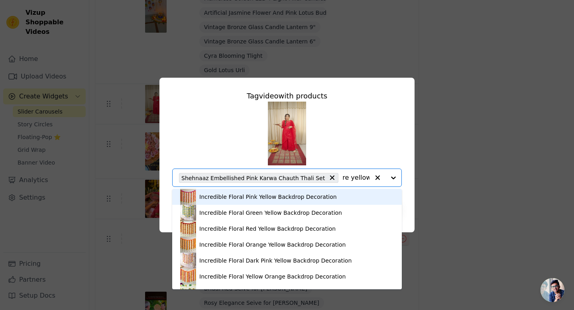
type input "red yellow backdrop"
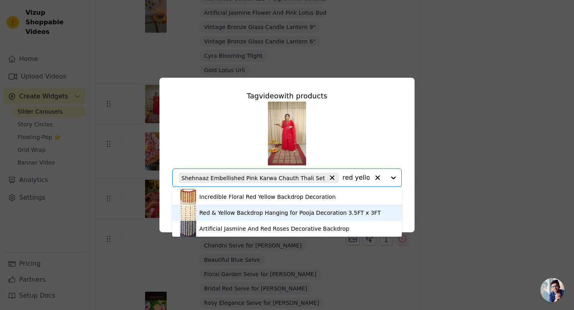
click at [331, 208] on div "Red & Yellow Backdrop Hanging for Pooja Decoration 3.5FT x 3FT" at bounding box center [287, 213] width 214 height 16
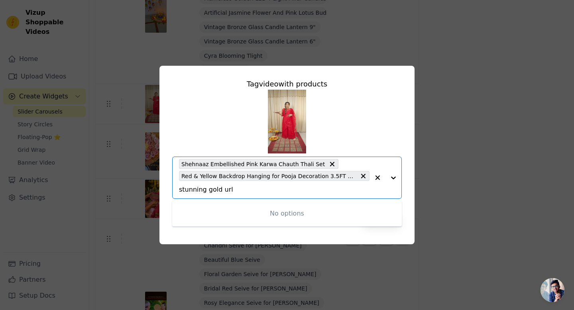
type input "stunning gold urli"
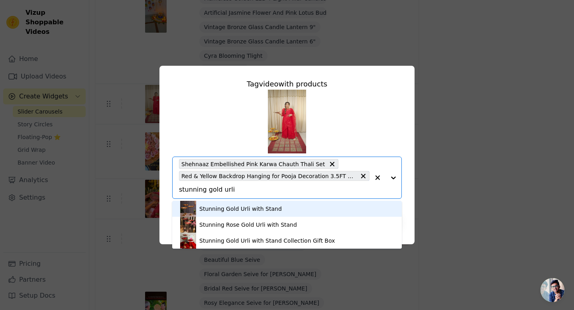
click at [259, 208] on div "Stunning Gold Urli with Stand" at bounding box center [240, 209] width 82 height 8
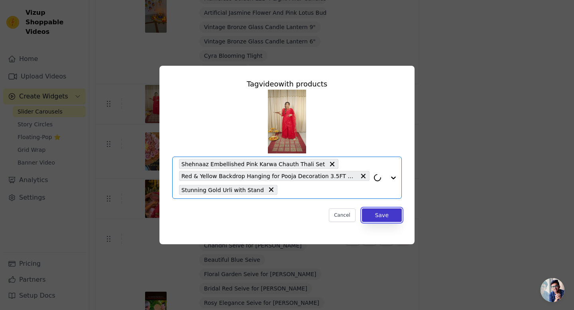
click at [381, 214] on button "Save" at bounding box center [382, 215] width 40 height 14
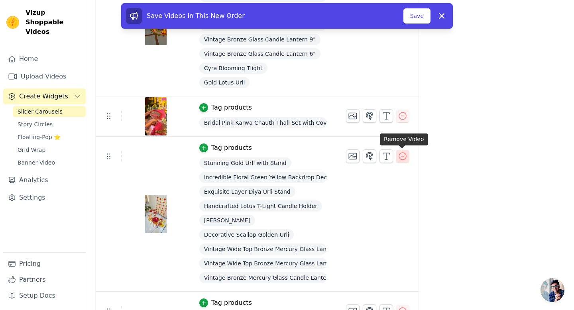
scroll to position [1187, 0]
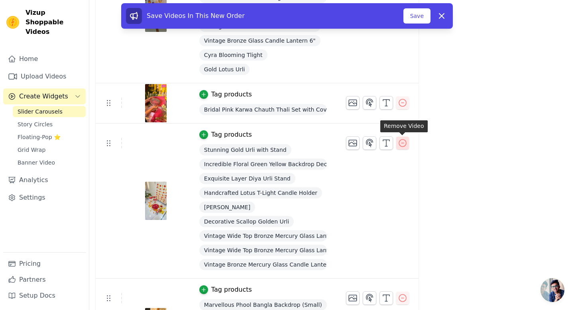
click at [402, 141] on icon "button" at bounding box center [403, 143] width 10 height 10
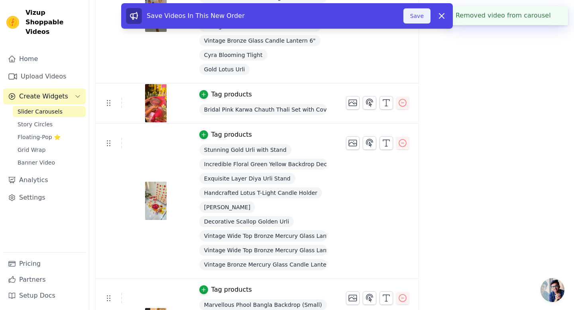
scroll to position [0, 0]
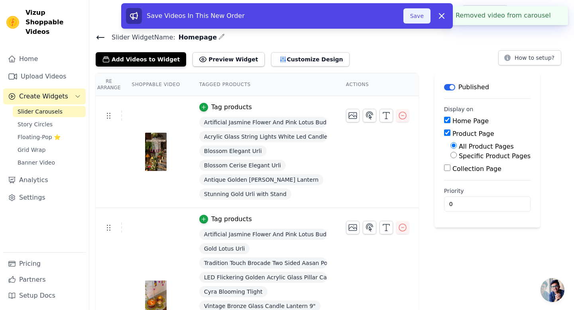
click at [415, 15] on button "Save" at bounding box center [416, 15] width 27 height 15
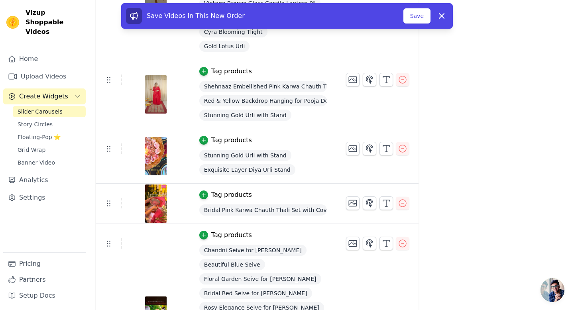
scroll to position [987, 0]
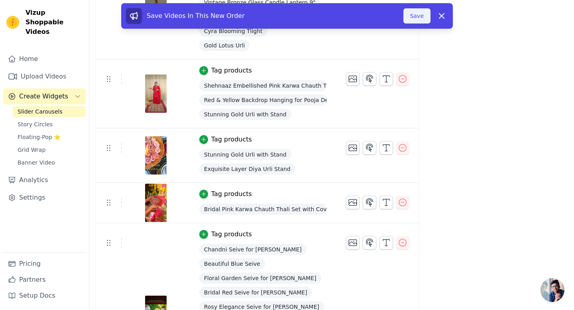
click at [412, 13] on button "Save" at bounding box center [416, 15] width 27 height 15
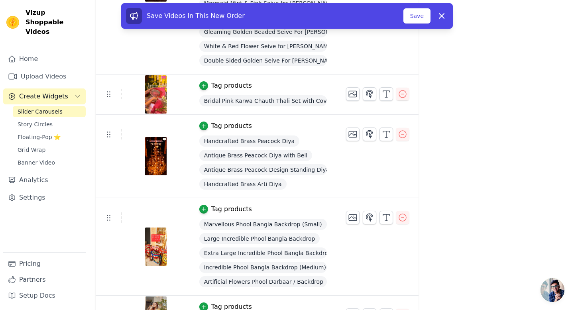
scroll to position [1221, 0]
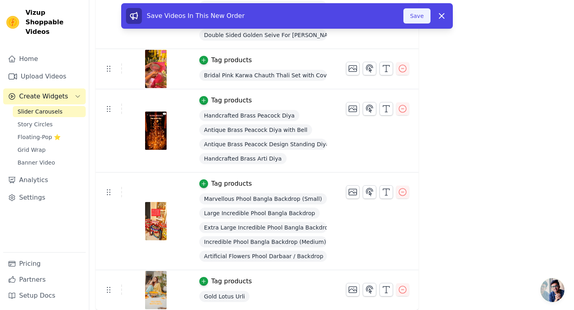
click at [408, 15] on button "Save" at bounding box center [416, 15] width 27 height 15
